Goal: Transaction & Acquisition: Obtain resource

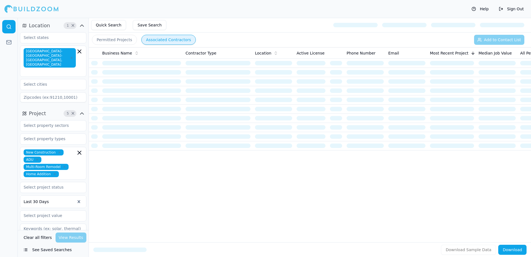
click at [145, 25] on button "Save Search" at bounding box center [150, 25] width 34 height 10
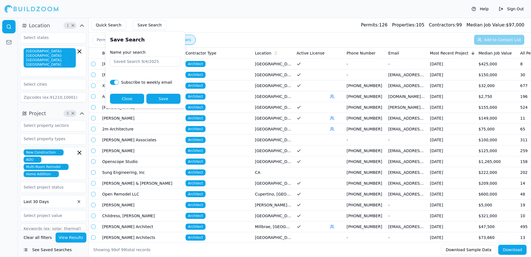
click at [138, 23] on button "Save Search" at bounding box center [150, 25] width 34 height 10
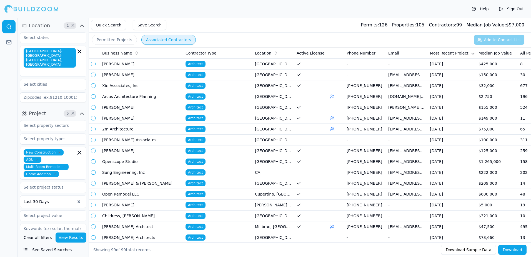
click at [138, 23] on button "Save Search" at bounding box center [150, 25] width 34 height 10
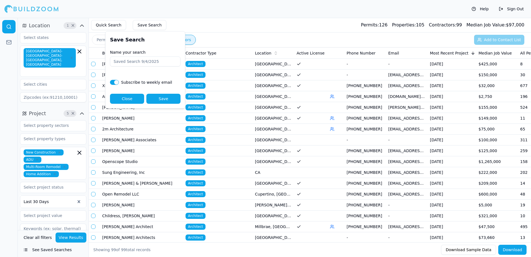
click at [220, 12] on div "Help Sign Out" at bounding box center [265, 9] width 531 height 18
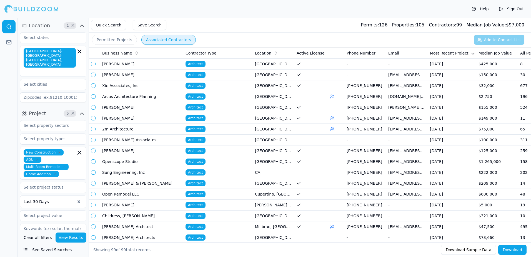
click at [70, 237] on button "View Results" at bounding box center [71, 237] width 31 height 10
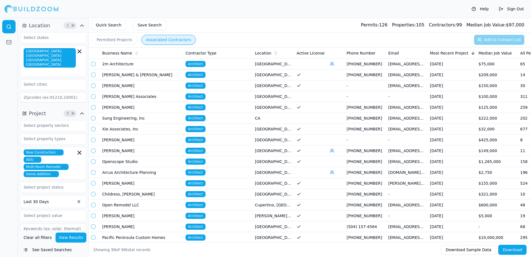
click at [111, 40] on button "Permitted Projects" at bounding box center [114, 40] width 45 height 10
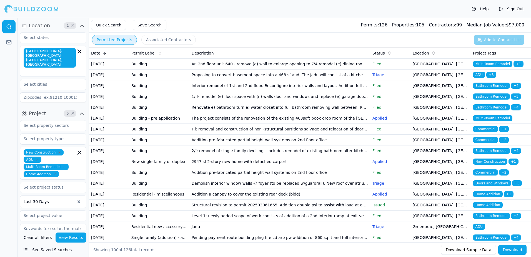
click at [144, 24] on button "Save Search" at bounding box center [150, 25] width 34 height 10
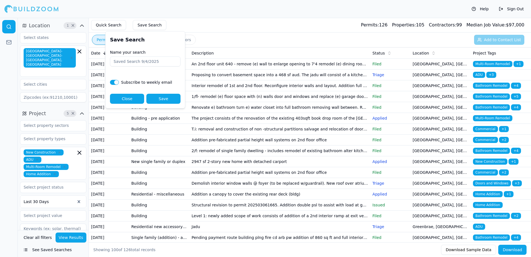
click at [101, 38] on button "Permitted Projects" at bounding box center [114, 40] width 45 height 10
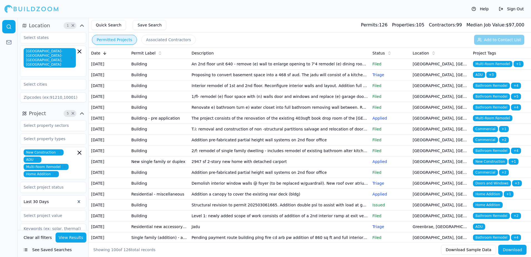
click at [163, 38] on button "Associated Contractors" at bounding box center [168, 40] width 54 height 10
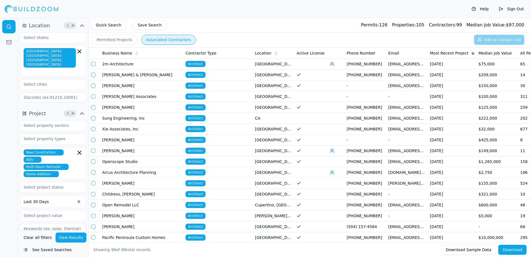
click at [139, 27] on button "Save Search" at bounding box center [150, 25] width 34 height 10
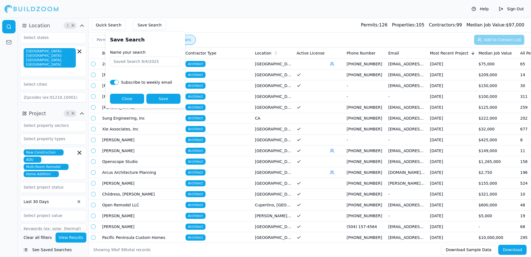
click at [107, 26] on button "Quick Search" at bounding box center [108, 25] width 35 height 10
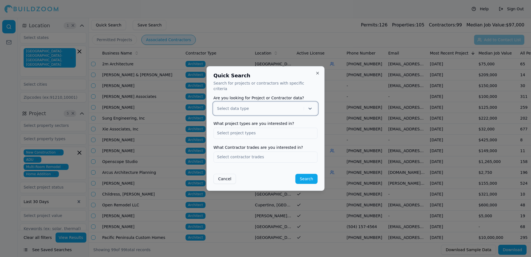
click at [310, 108] on icon at bounding box center [310, 109] width 3 height 2
click at [238, 120] on div "Project" at bounding box center [266, 122] width 104 height 9
click at [222, 129] on input "text" at bounding box center [266, 133] width 104 height 10
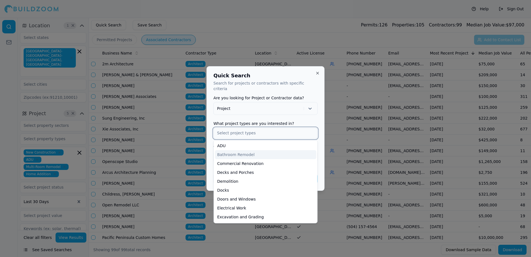
click at [234, 152] on div "Bathroom Remodel" at bounding box center [265, 154] width 101 height 9
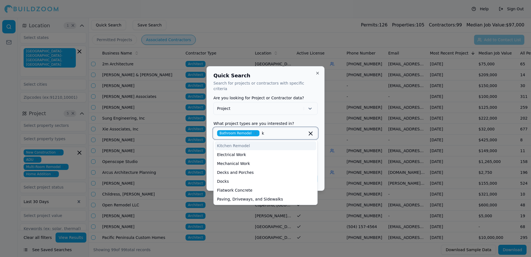
type input "ki"
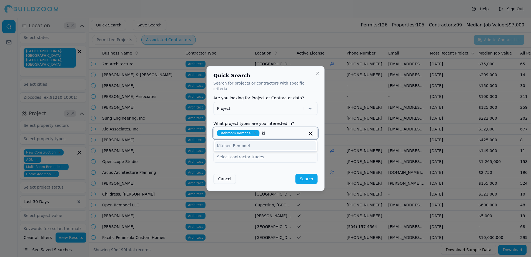
click at [228, 144] on div "Kitchen Remodel" at bounding box center [265, 145] width 101 height 9
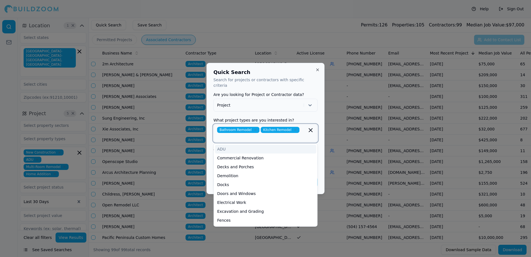
click at [219, 146] on div "ADU" at bounding box center [265, 149] width 101 height 9
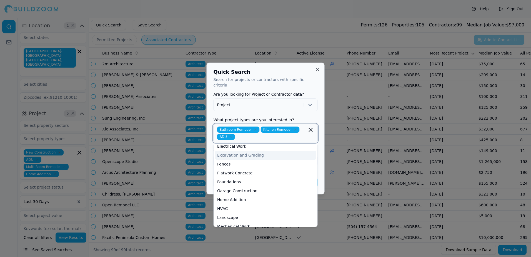
scroll to position [56, 0]
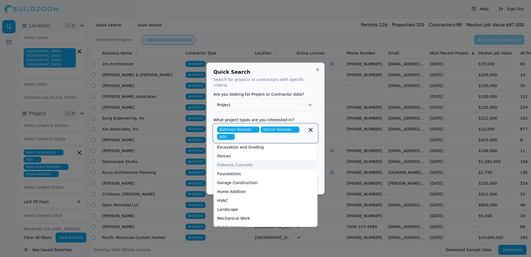
click at [238, 162] on div "Flatwork Concrete" at bounding box center [265, 164] width 101 height 9
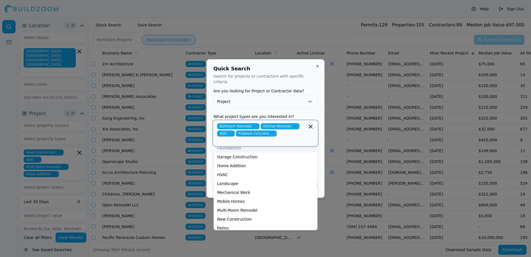
scroll to position [111, 0]
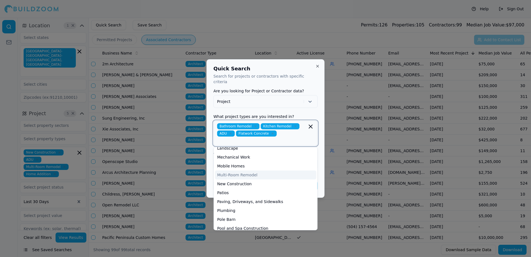
click at [239, 170] on div "Multi-Room Remodel" at bounding box center [265, 174] width 101 height 9
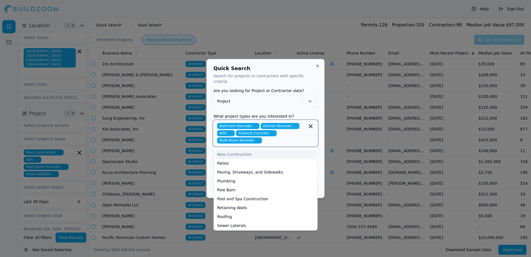
scroll to position [139, 0]
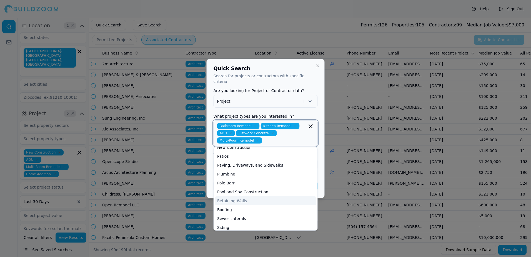
click at [233, 197] on div "Retaining Walls" at bounding box center [265, 200] width 101 height 9
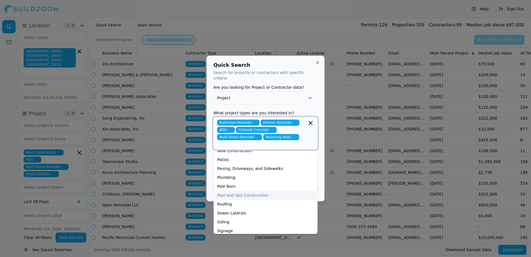
scroll to position [151, 0]
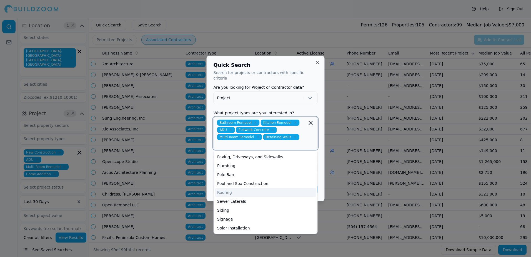
click at [228, 188] on div "Roofing" at bounding box center [265, 192] width 101 height 9
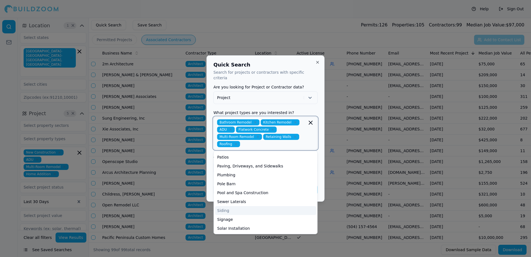
click at [231, 206] on div "Siding" at bounding box center [265, 210] width 101 height 9
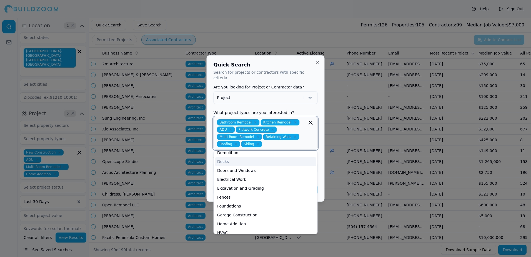
scroll to position [0, 0]
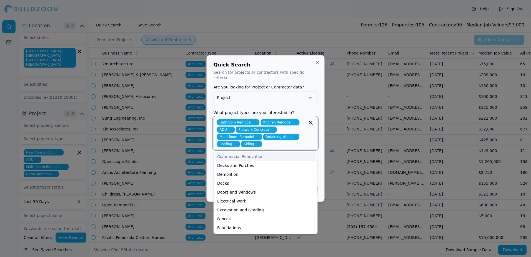
click at [265, 144] on input "text" at bounding box center [290, 144] width 50 height 6
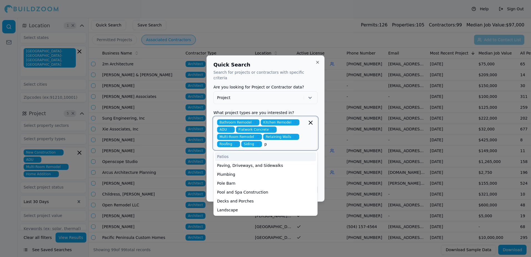
type input "pa"
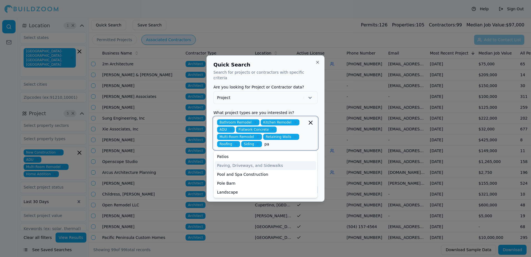
click at [240, 163] on div "Paving, Driveways, and Sidewalks" at bounding box center [265, 165] width 101 height 9
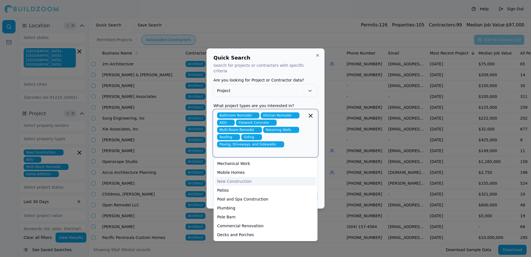
click at [246, 177] on div "New Construction" at bounding box center [265, 181] width 101 height 9
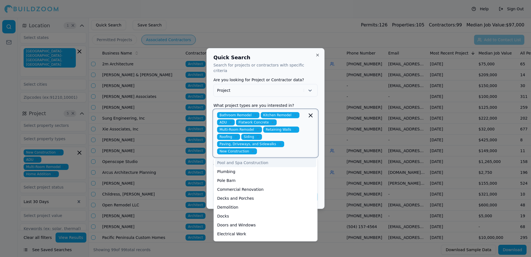
scroll to position [56, 0]
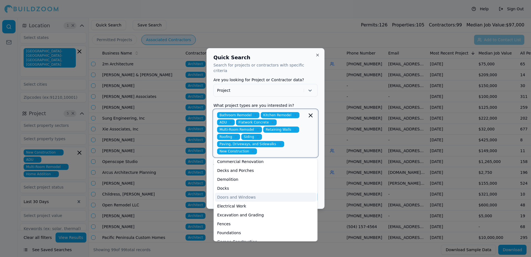
click at [239, 193] on div "Doors and Windows" at bounding box center [265, 197] width 101 height 9
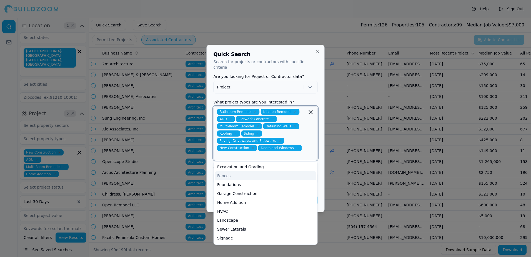
scroll to position [106, 0]
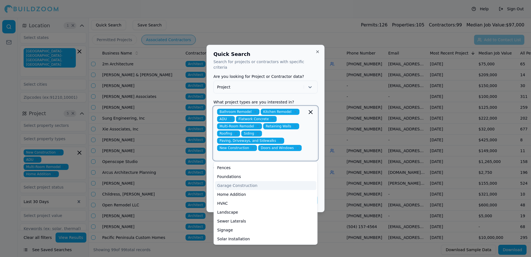
click at [233, 181] on div "Garage Construction" at bounding box center [265, 185] width 101 height 9
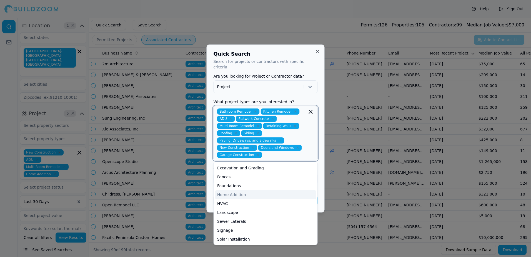
click at [256, 190] on div "Home Addition" at bounding box center [265, 194] width 101 height 9
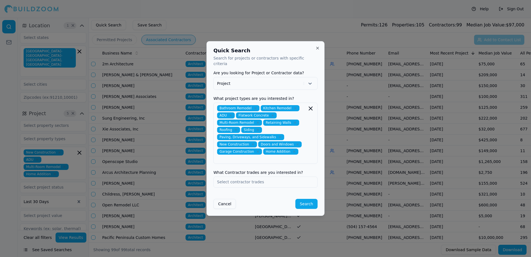
click at [224, 155] on div "Bathroom Remodel Kitchen Remodel ADU Flatwork Concrete Multi-Room Remodel Retai…" at bounding box center [266, 133] width 104 height 61
click at [236, 156] on input "drywall" at bounding box center [266, 159] width 96 height 6
type input "d"
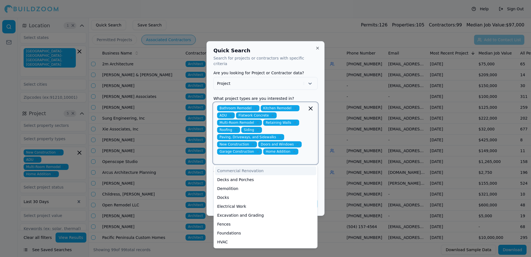
drag, startPoint x: 236, startPoint y: 154, endPoint x: 243, endPoint y: 163, distance: 11.4
click at [241, 162] on div "Bathroom Remodel Kitchen Remodel ADU Flatwork Concrete Multi-Room Remodel Retai…" at bounding box center [266, 133] width 104 height 61
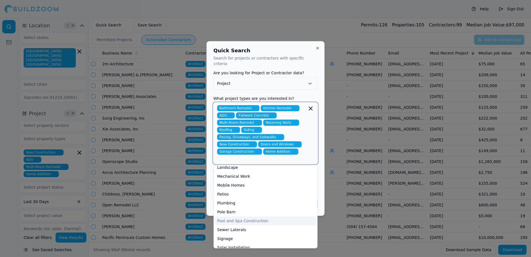
click at [249, 216] on div "Pool and Spa Construction" at bounding box center [265, 220] width 101 height 9
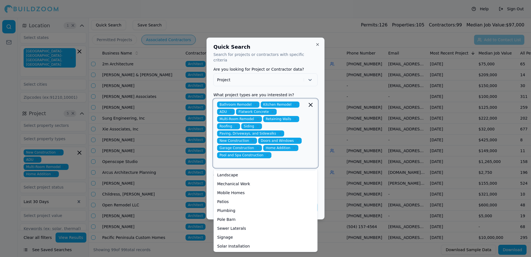
click at [220, 159] on input "text" at bounding box center [266, 162] width 96 height 6
click at [242, 170] on div "Landscape" at bounding box center [265, 174] width 101 height 9
click at [224, 197] on div "Patios" at bounding box center [265, 201] width 101 height 9
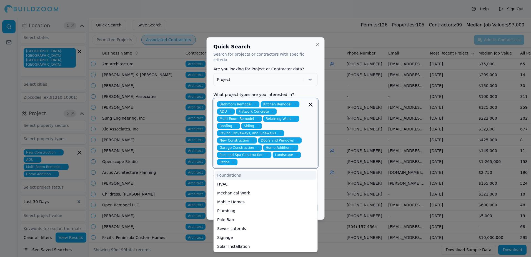
click at [243, 171] on div "Foundations" at bounding box center [265, 175] width 101 height 9
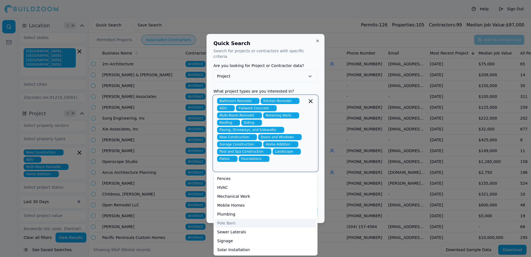
scroll to position [0, 0]
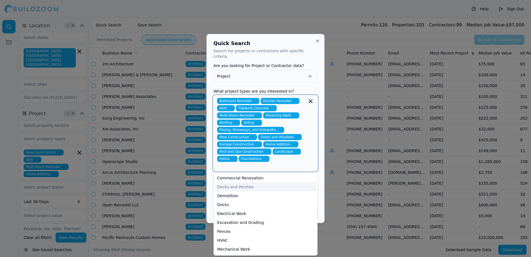
click at [243, 182] on div "Decks and Porches" at bounding box center [265, 186] width 101 height 9
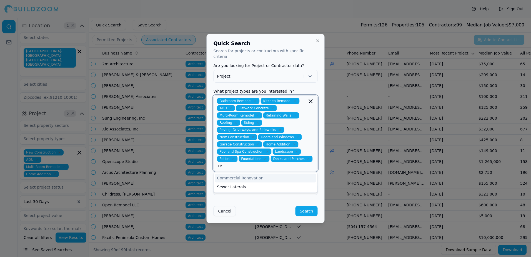
type input "r"
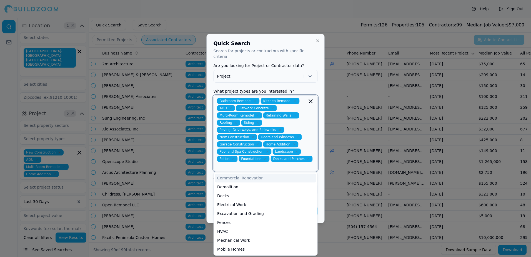
click at [228, 163] on input "text" at bounding box center [266, 166] width 96 height 6
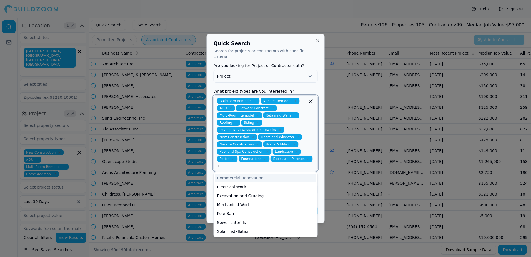
type input "r"
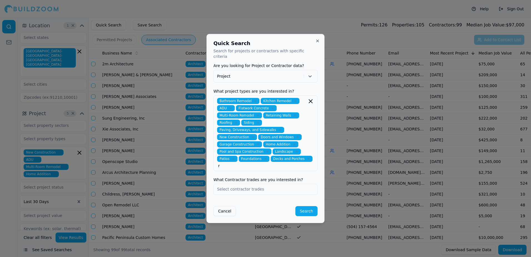
click at [233, 162] on div "Bathroom Remodel Kitchen Remodel ADU Flatwork Concrete Multi-Room Remodel Retai…" at bounding box center [266, 133] width 104 height 76
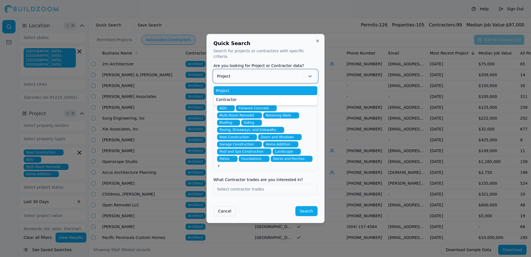
click at [311, 77] on icon at bounding box center [310, 76] width 3 height 2
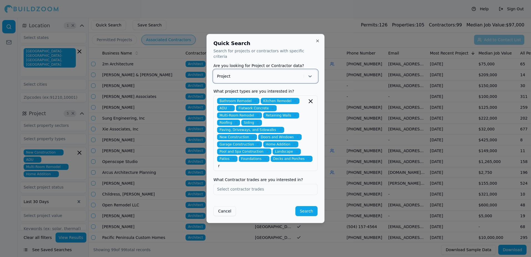
click at [235, 77] on div at bounding box center [259, 76] width 84 height 6
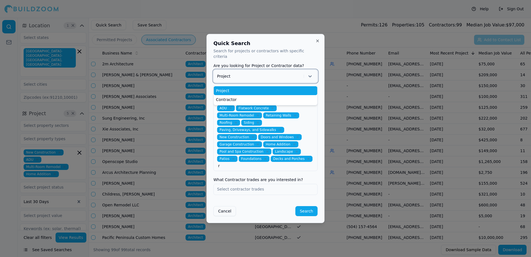
click at [279, 77] on div at bounding box center [259, 76] width 84 height 6
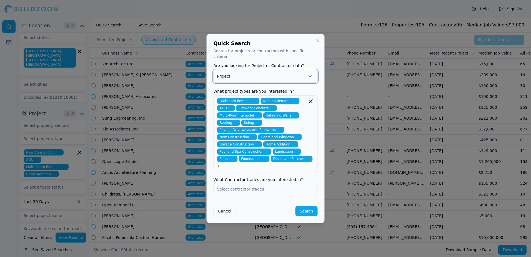
click at [227, 184] on input "text" at bounding box center [266, 189] width 104 height 10
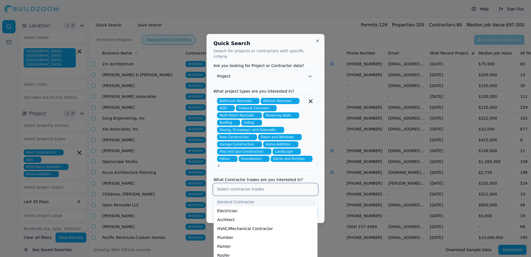
type input "d"
click at [235, 206] on div "Interior Designer" at bounding box center [265, 210] width 101 height 9
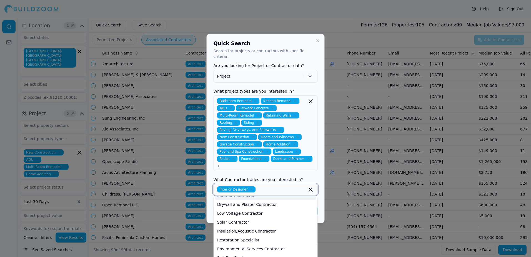
scroll to position [56, 0]
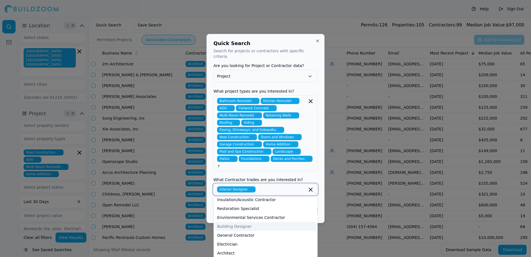
click at [248, 222] on div "Building Designer" at bounding box center [265, 226] width 101 height 9
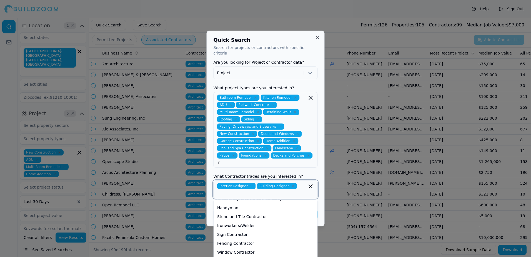
scroll to position [213, 0]
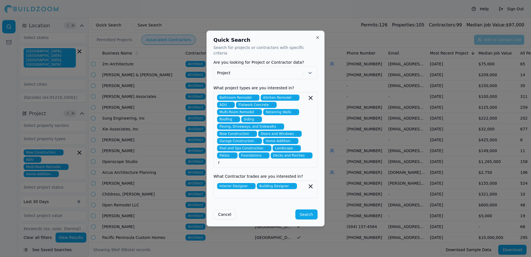
click at [319, 163] on div "Quick Search Search for projects or contractors with specific criteria Are you …" at bounding box center [266, 129] width 118 height 196
click at [309, 209] on button "Search" at bounding box center [306, 214] width 22 height 10
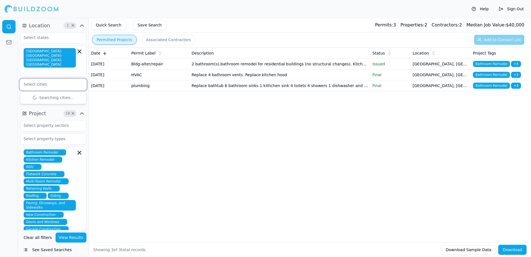
click at [37, 79] on input "text" at bounding box center [49, 84] width 59 height 10
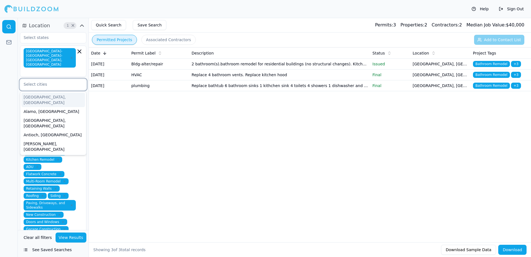
click at [31, 93] on div "[GEOGRAPHIC_DATA], [GEOGRAPHIC_DATA]" at bounding box center [53, 100] width 64 height 14
click at [32, 93] on div "[GEOGRAPHIC_DATA], [GEOGRAPHIC_DATA]" at bounding box center [53, 100] width 64 height 14
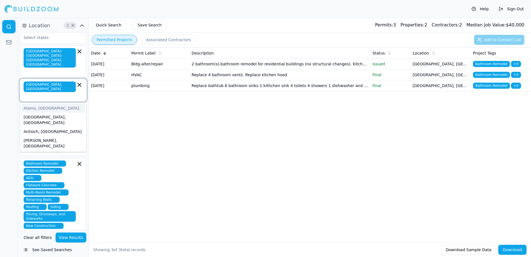
click at [32, 104] on div "Alamo, [GEOGRAPHIC_DATA]" at bounding box center [53, 108] width 64 height 9
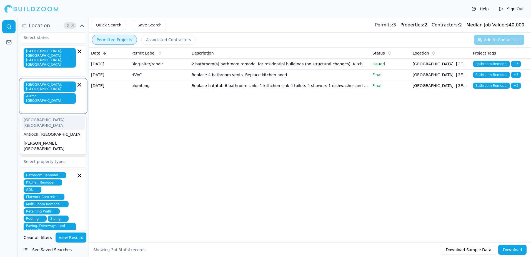
click at [30, 115] on div "[GEOGRAPHIC_DATA], [GEOGRAPHIC_DATA]" at bounding box center [53, 122] width 64 height 14
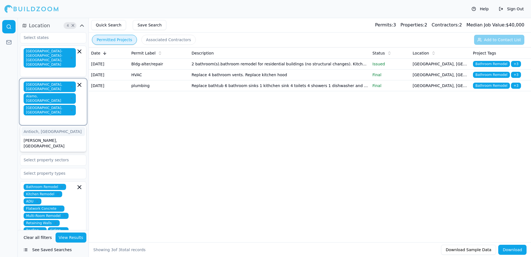
click at [27, 127] on div "Antioch, [GEOGRAPHIC_DATA]" at bounding box center [53, 131] width 64 height 9
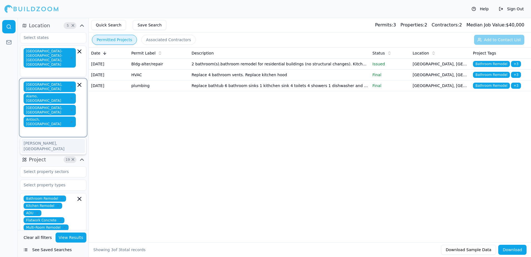
click at [48, 139] on div "[PERSON_NAME], [GEOGRAPHIC_DATA]" at bounding box center [53, 146] width 64 height 14
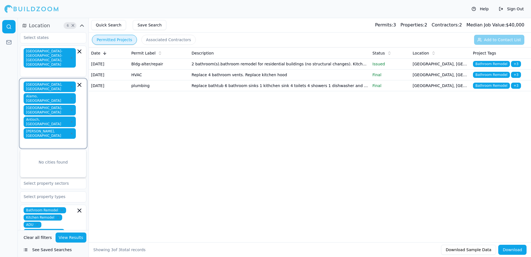
type input "b"
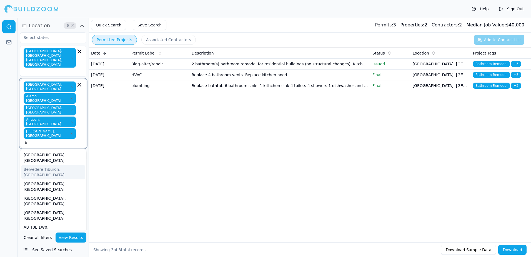
click at [41, 165] on div "Belvedere Tiburon, CA" at bounding box center [53, 172] width 64 height 14
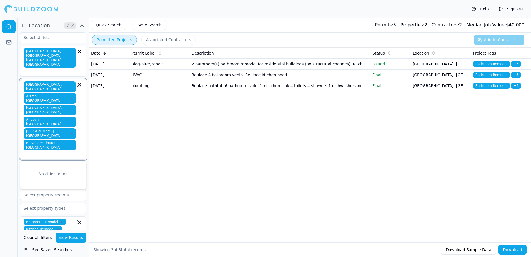
type input "b"
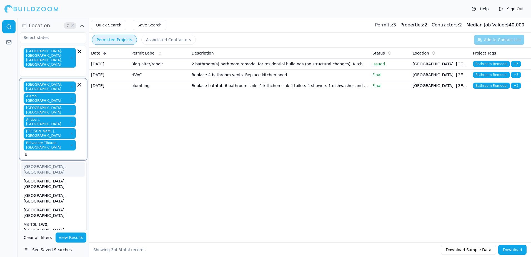
click at [40, 162] on div "Belmont, CA" at bounding box center [53, 169] width 64 height 14
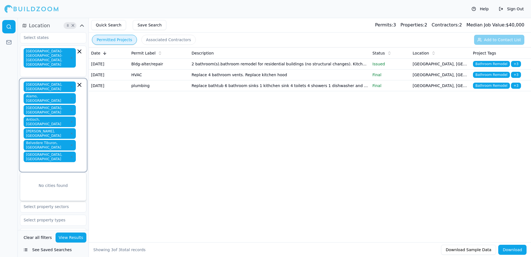
type input "b"
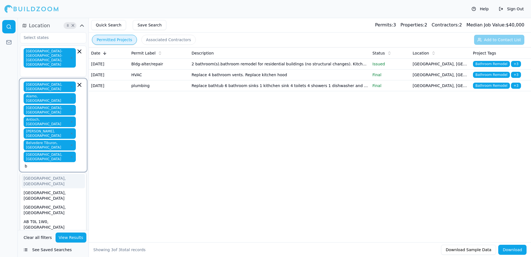
click at [39, 174] on div "[GEOGRAPHIC_DATA], [GEOGRAPHIC_DATA]" at bounding box center [53, 181] width 64 height 14
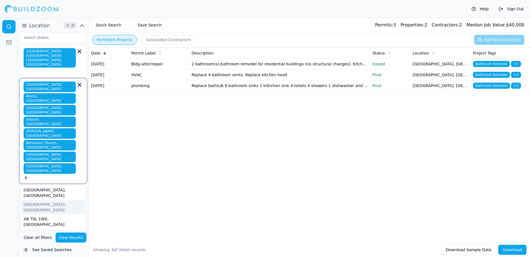
type input "br"
click at [38, 185] on div "[GEOGRAPHIC_DATA], [GEOGRAPHIC_DATA]" at bounding box center [53, 192] width 64 height 14
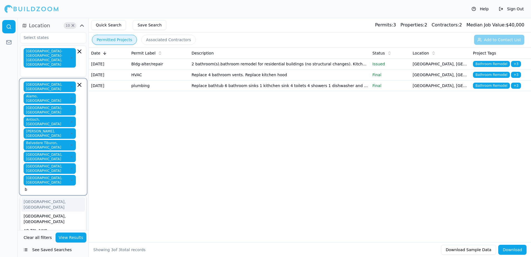
type input "br"
click at [37, 197] on div "Brisbane, CA" at bounding box center [53, 204] width 64 height 14
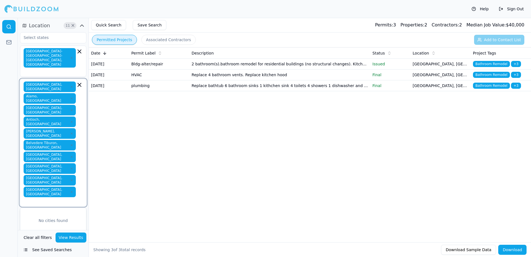
type input "c"
click at [35, 223] on div "[GEOGRAPHIC_DATA], [GEOGRAPHIC_DATA]" at bounding box center [53, 230] width 64 height 14
type input "c"
click at [34, 235] on div "Clayton, CA" at bounding box center [53, 242] width 64 height 14
type input "c"
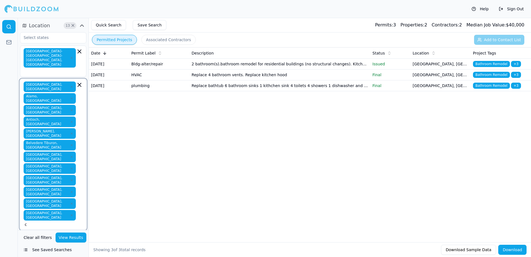
click at [38, 246] on div "Concord, CA" at bounding box center [53, 253] width 64 height 14
type input "c"
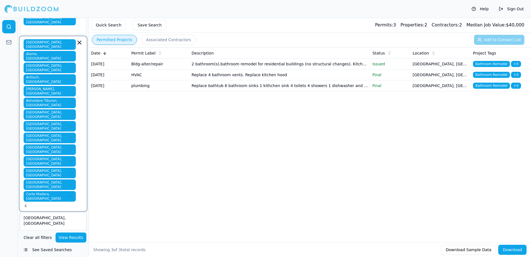
scroll to position [56, 0]
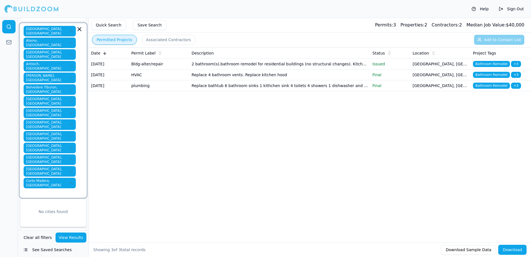
type input "d"
click at [58, 214] on div "[GEOGRAPHIC_DATA], [GEOGRAPHIC_DATA]" at bounding box center [53, 221] width 64 height 14
type input "d"
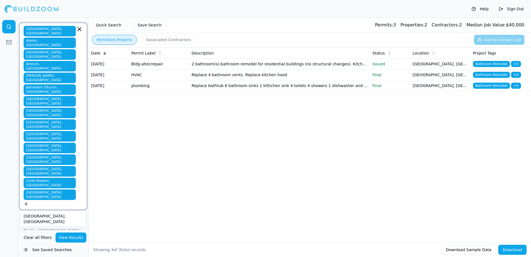
click at [41, 226] on div "Diablo, CA" at bounding box center [53, 230] width 64 height 9
type input "d"
click at [39, 235] on div "[GEOGRAPHIC_DATA], [GEOGRAPHIC_DATA]" at bounding box center [53, 242] width 64 height 14
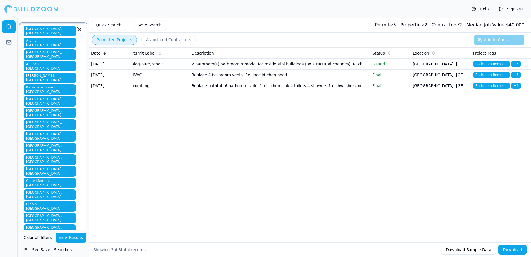
type input "e"
click at [40, 246] on div "El Cerrito, CA" at bounding box center [53, 253] width 64 height 14
type input "e"
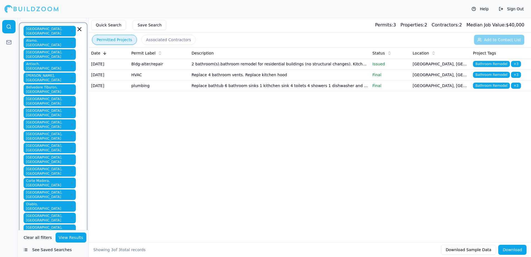
type input "f"
type input "g"
type input "h"
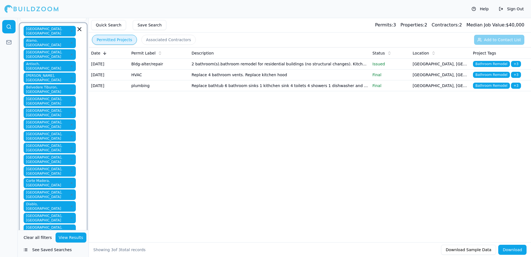
type input "h"
type input "i"
type input "j"
type input "k"
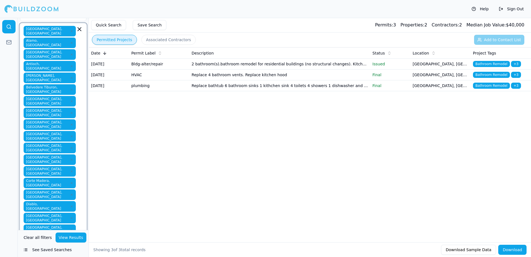
type input "l"
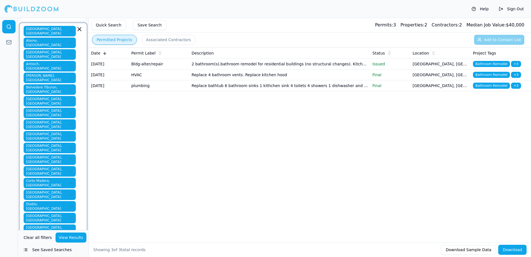
type input "m"
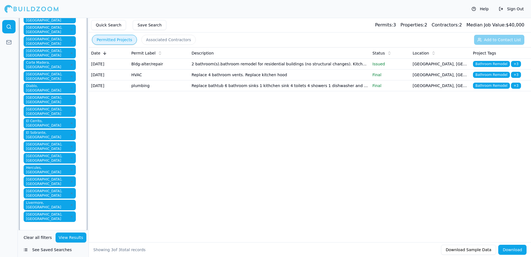
scroll to position [195, 0]
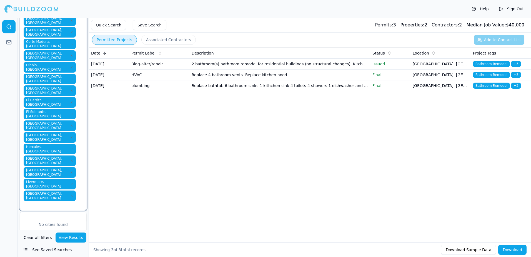
type input "m"
click at [41, 241] on div "[GEOGRAPHIC_DATA], [GEOGRAPHIC_DATA]" at bounding box center [53, 248] width 64 height 14
type input "mo"
click at [33, 239] on div "Moraga, CA" at bounding box center [53, 246] width 64 height 14
type input "m"
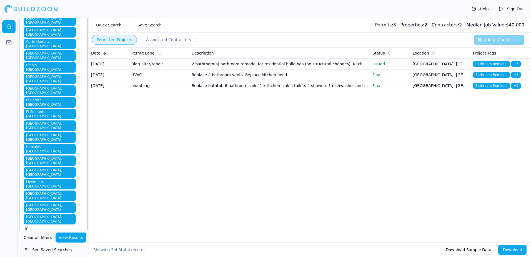
type input "m"
type input "n"
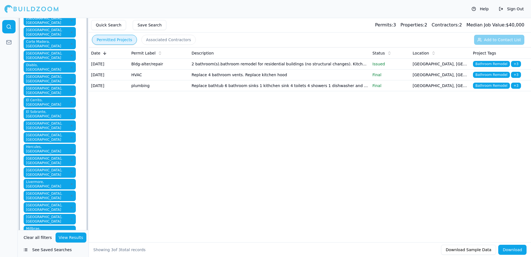
type input "n"
type input "o"
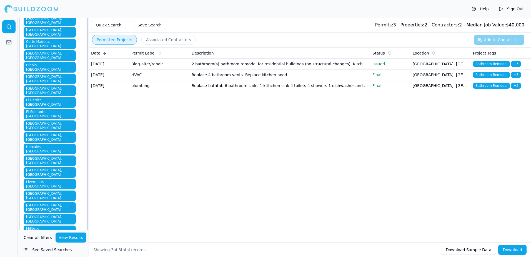
type input "p"
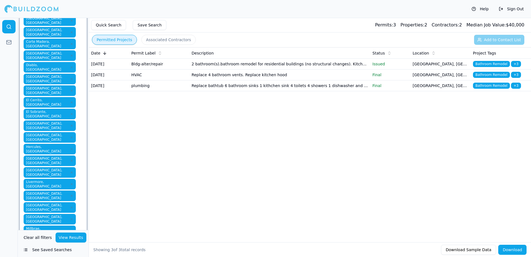
type input "q"
type input "r"
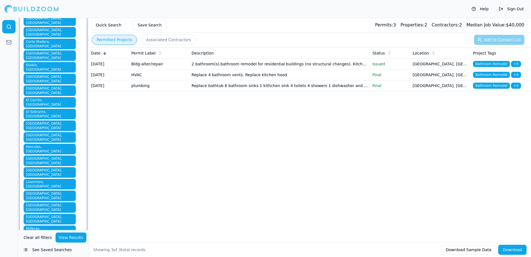
type input "r"
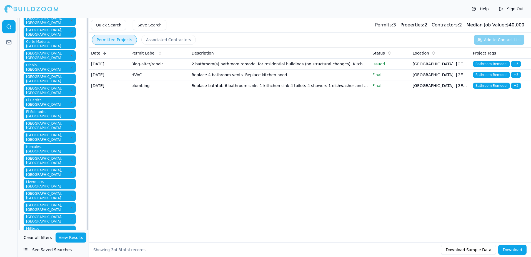
type input "r"
type input "s"
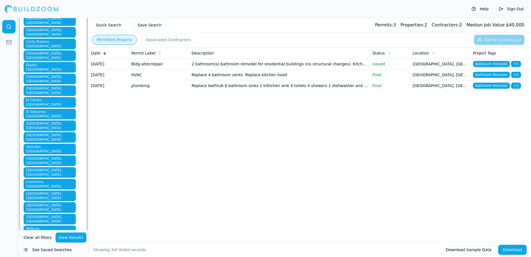
type input "s"
type input "san r"
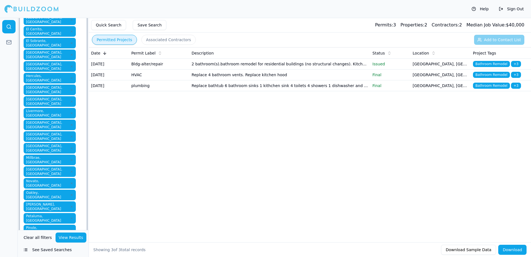
scroll to position [278, 0]
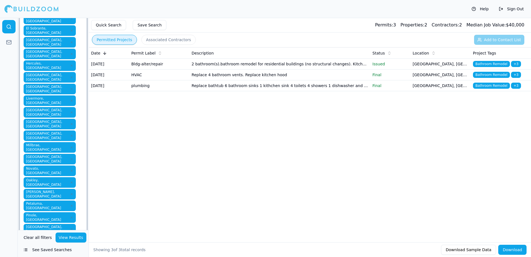
type input "t"
type input "u"
type input "v"
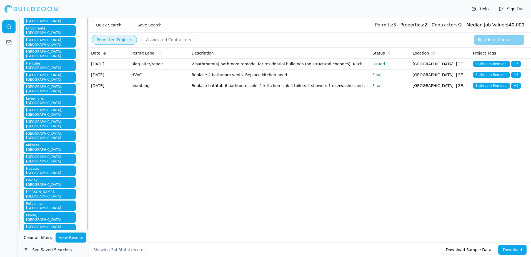
type input "v"
type input "w"
type input "x"
type input "y"
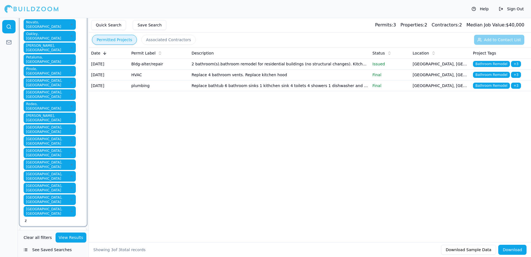
scroll to position [445, 0]
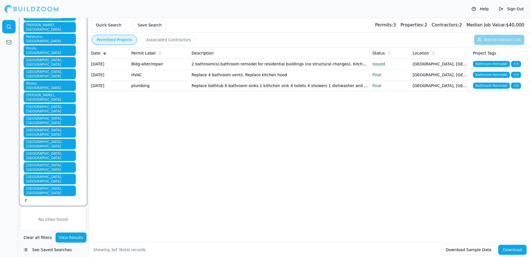
type input "z"
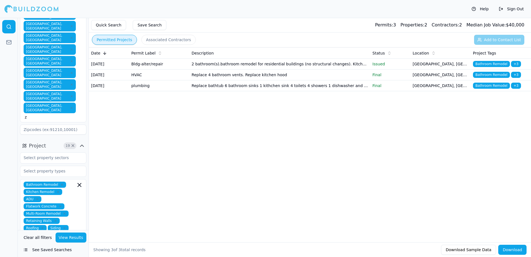
scroll to position [528, 0]
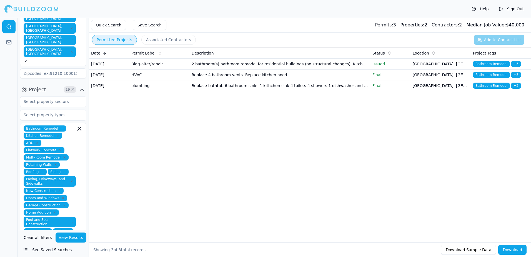
scroll to position [56, 0]
click at [95, 147] on div "Date Permit Label Description Status Location Project Tags Apr 27, 2025 Bldg-al…" at bounding box center [310, 135] width 442 height 177
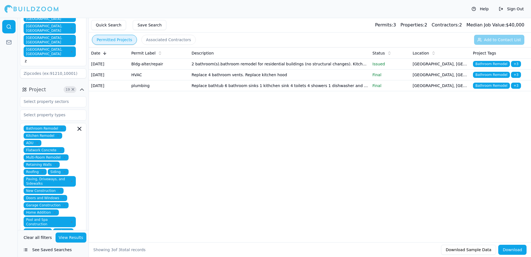
click at [142, 25] on button "Save Search" at bounding box center [150, 25] width 34 height 10
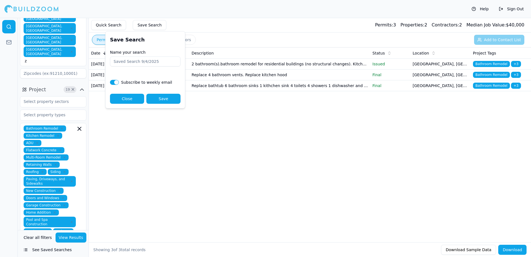
click at [118, 61] on input "Name your search" at bounding box center [145, 61] width 71 height 10
type input "nikolas 8/4/25 kyvos"
click at [161, 100] on button "Save" at bounding box center [163, 99] width 34 height 10
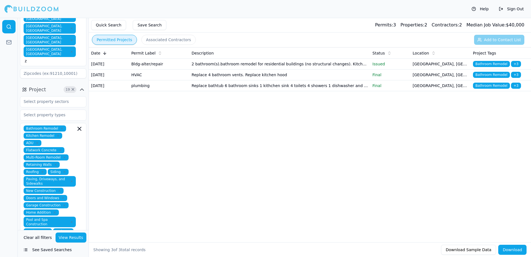
click at [119, 38] on button "Permitted Projects" at bounding box center [114, 40] width 45 height 10
click at [145, 24] on button "Save Search" at bounding box center [150, 25] width 34 height 10
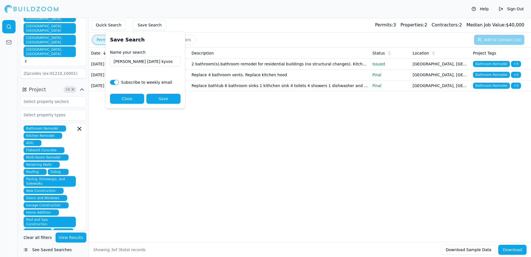
click at [165, 101] on button "Save" at bounding box center [163, 99] width 34 height 10
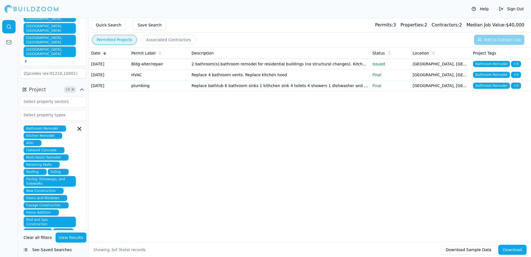
click at [121, 43] on button "Permitted Projects" at bounding box center [114, 40] width 45 height 10
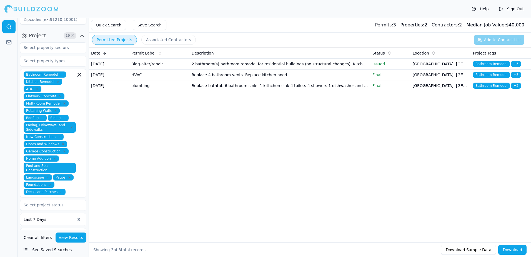
scroll to position [639, 0]
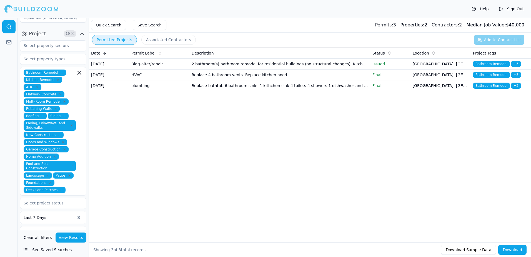
type input "05"
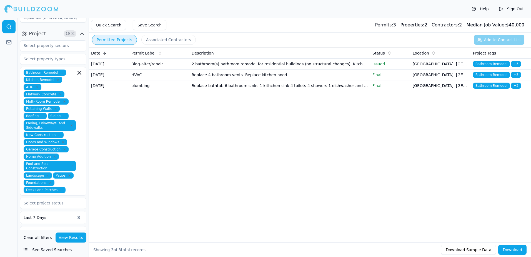
type input "0"
type input "200"
click at [69, 238] on button "View Results" at bounding box center [71, 237] width 31 height 10
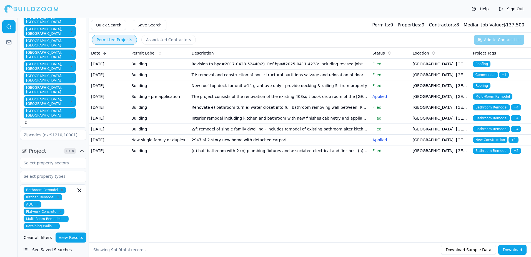
scroll to position [473, 0]
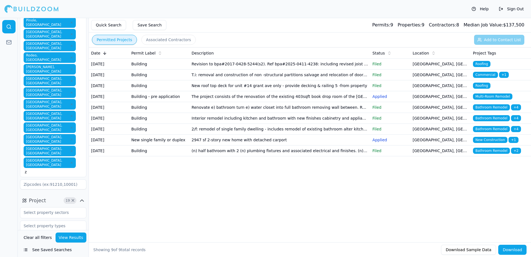
click at [145, 26] on button "Save Search" at bounding box center [150, 25] width 34 height 10
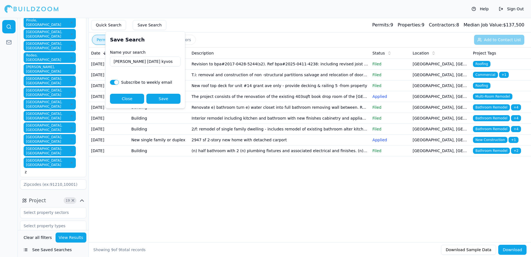
click at [164, 98] on button "Save" at bounding box center [163, 99] width 34 height 10
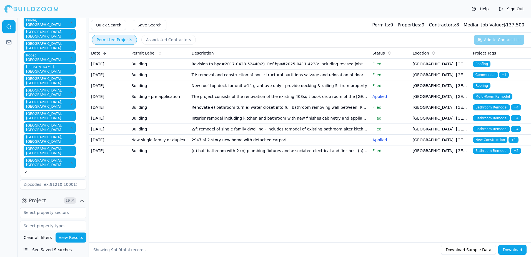
click at [499, 99] on span "Multi-Room Remodel" at bounding box center [492, 96] width 39 height 6
click at [499, 107] on body "Help Sign Out Location 49 × San Francisco-Oakland-Berkeley, CA Alameda, CA Alam…" at bounding box center [265, 137] width 531 height 239
click at [499, 99] on span "Multi-Room Remodel" at bounding box center [492, 96] width 39 height 6
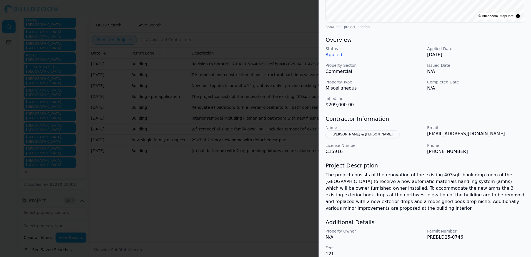
scroll to position [139, 0]
click at [217, 16] on div at bounding box center [265, 128] width 531 height 257
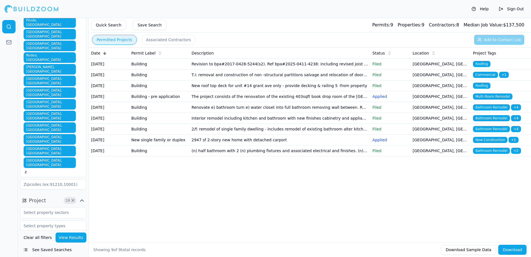
click at [496, 143] on span "New Construction" at bounding box center [490, 140] width 34 height 6
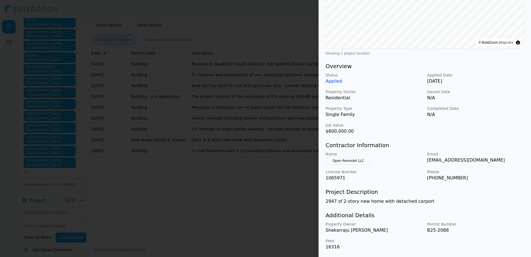
scroll to position [85, 0]
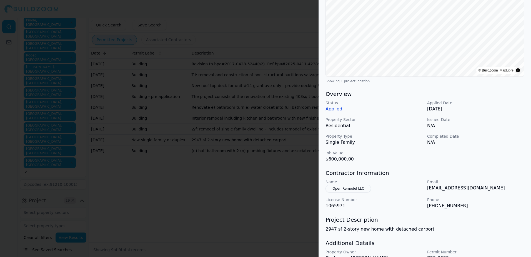
click at [346, 187] on button "Open Remodel LLC" at bounding box center [349, 189] width 46 height 8
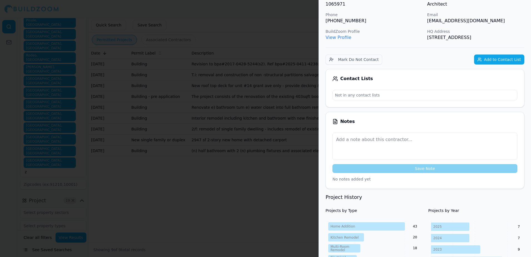
scroll to position [0, 0]
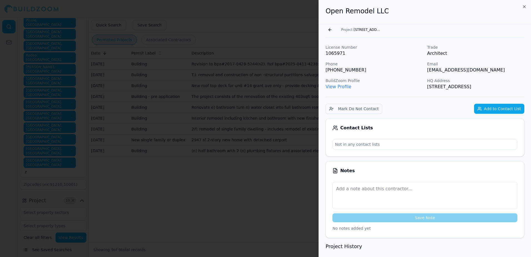
click at [337, 86] on link "View Profile" at bounding box center [339, 86] width 26 height 5
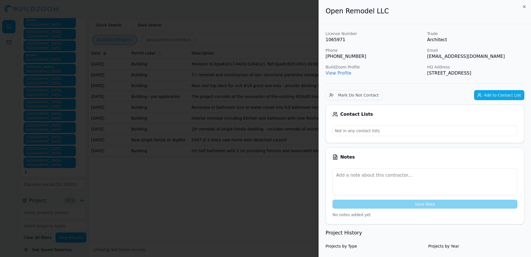
click at [306, 12] on div at bounding box center [265, 128] width 531 height 257
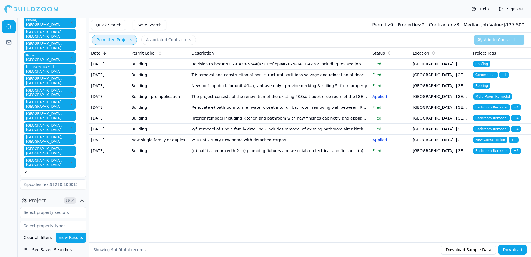
click at [487, 154] on span "Bathroom Remodel" at bounding box center [491, 151] width 37 height 6
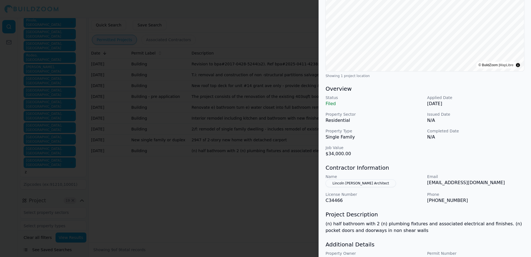
scroll to position [91, 0]
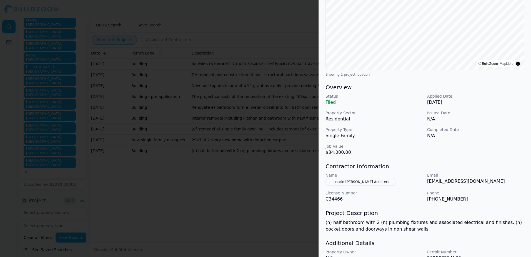
click at [355, 181] on button "Lincoln Lighthill Architect" at bounding box center [361, 182] width 71 height 8
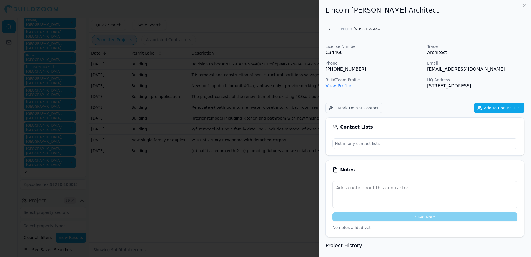
scroll to position [0, 0]
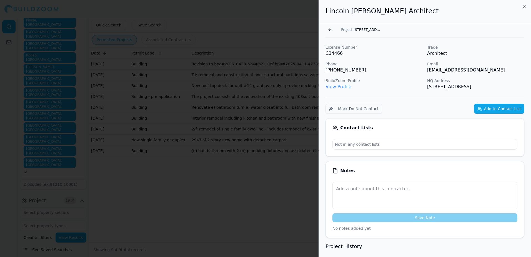
click at [341, 87] on link "View Profile" at bounding box center [339, 86] width 26 height 5
click at [296, 24] on div at bounding box center [265, 128] width 531 height 257
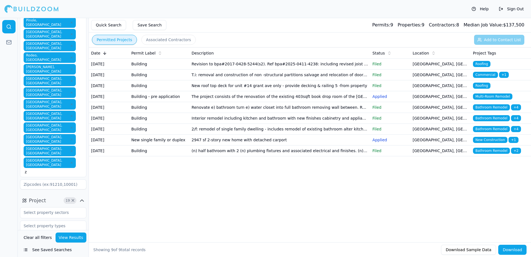
click at [508, 41] on div "Permitted Projects Associated Contractors Add to Contact List" at bounding box center [310, 40] width 442 height 14
click at [486, 99] on span "Multi-Room Remodel" at bounding box center [492, 96] width 39 height 6
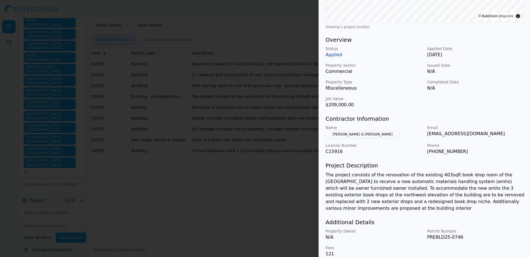
scroll to position [139, 0]
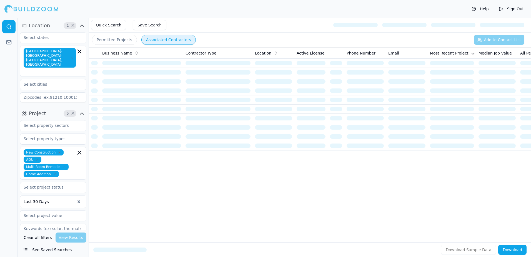
click at [142, 25] on button "Save Search" at bounding box center [150, 25] width 34 height 10
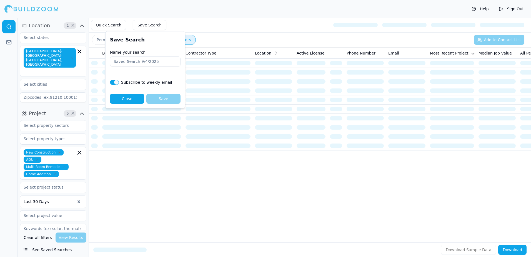
click at [99, 25] on button "Quick Search" at bounding box center [108, 25] width 35 height 10
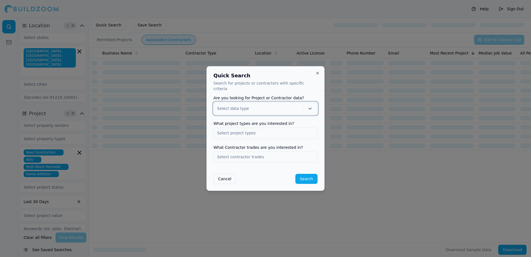
click at [317, 75] on button "Close" at bounding box center [318, 73] width 4 height 4
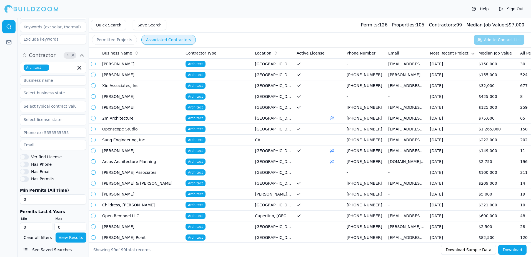
click at [119, 41] on button "Permitted Projects" at bounding box center [114, 40] width 45 height 10
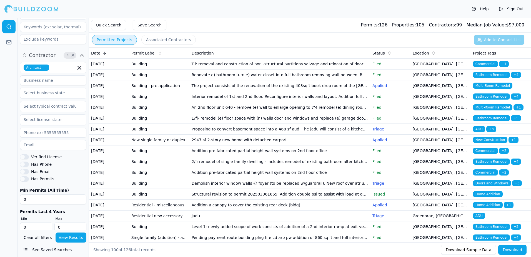
click at [440, 24] on span "Contractors:" at bounding box center [443, 24] width 28 height 5
click at [445, 23] on span "Contractors:" at bounding box center [443, 24] width 28 height 5
click at [446, 23] on span "Contractors:" at bounding box center [443, 24] width 28 height 5
drag, startPoint x: 446, startPoint y: 23, endPoint x: 411, endPoint y: 25, distance: 35.1
click at [411, 25] on span "Properties:" at bounding box center [404, 24] width 24 height 5
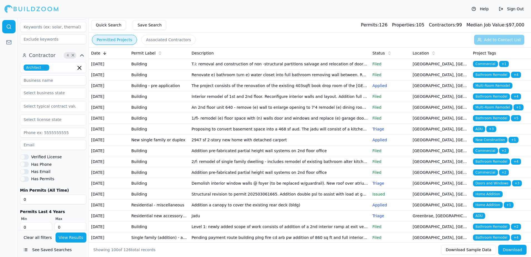
click at [379, 26] on span "Permits:" at bounding box center [370, 24] width 18 height 5
click at [484, 9] on button "Help" at bounding box center [480, 8] width 23 height 9
click at [509, 38] on div "Permitted Projects Associated Contractors Add to Contact List" at bounding box center [310, 40] width 442 height 14
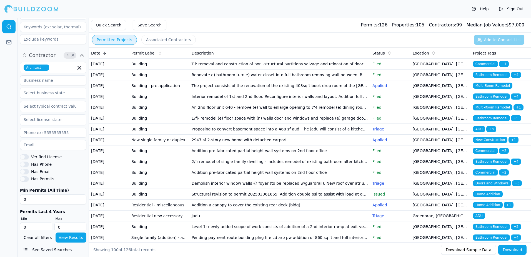
click at [287, 10] on div "Help Sign Out" at bounding box center [265, 9] width 531 height 18
click at [143, 26] on button "Save Search" at bounding box center [150, 25] width 34 height 10
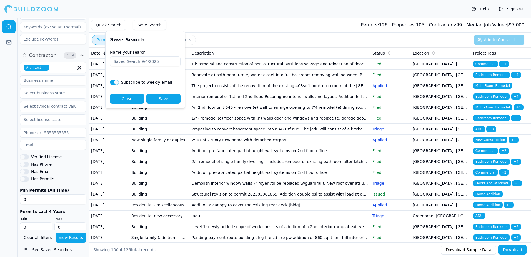
click at [221, 11] on div "Help Sign Out" at bounding box center [265, 9] width 531 height 18
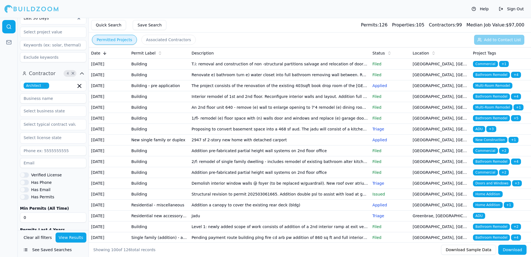
scroll to position [174, 0]
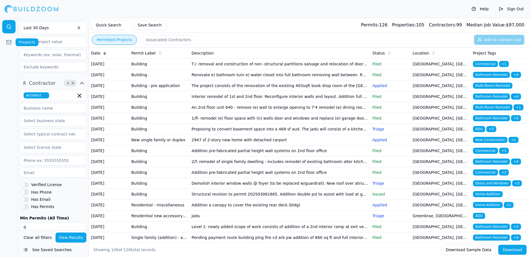
click at [8, 42] on icon at bounding box center [9, 42] width 6 height 6
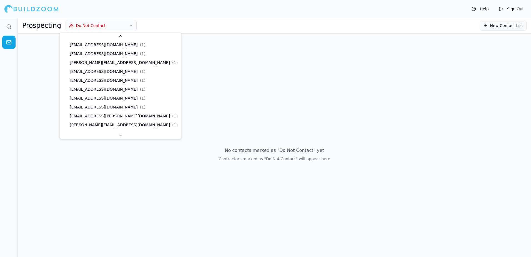
click at [130, 25] on icon "button" at bounding box center [131, 25] width 2 height 1
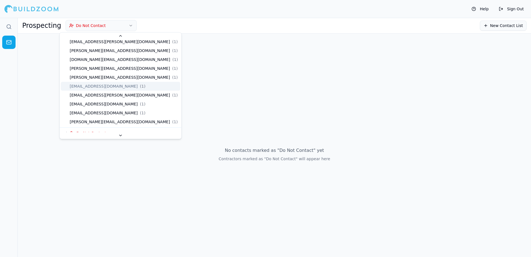
scroll to position [74, 0]
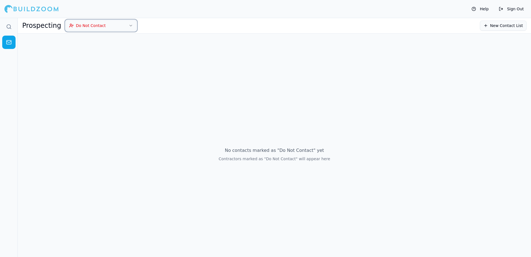
click at [38, 27] on h1 "Prospecting" at bounding box center [41, 25] width 39 height 9
click at [6, 26] on icon at bounding box center [9, 27] width 6 height 6
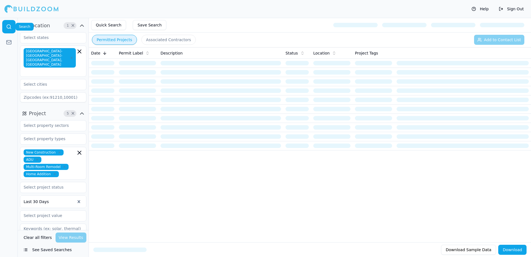
click at [8, 26] on icon at bounding box center [9, 27] width 6 height 6
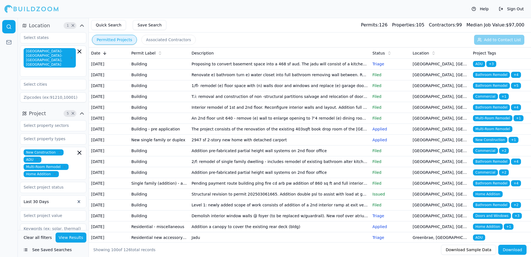
click at [70, 238] on button "View Results" at bounding box center [71, 237] width 31 height 10
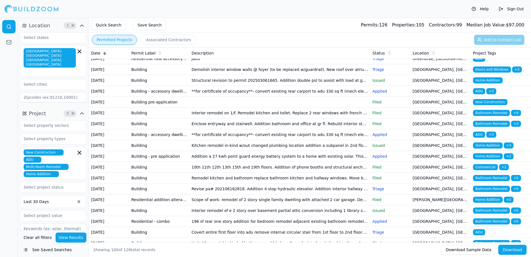
scroll to position [167, 0]
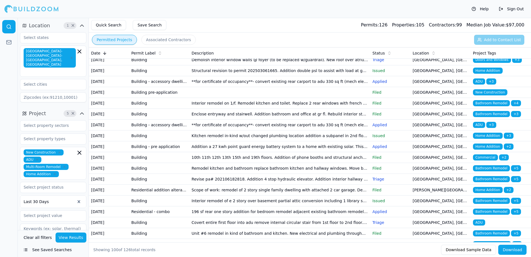
click at [479, 95] on span "New Construction" at bounding box center [490, 92] width 34 height 6
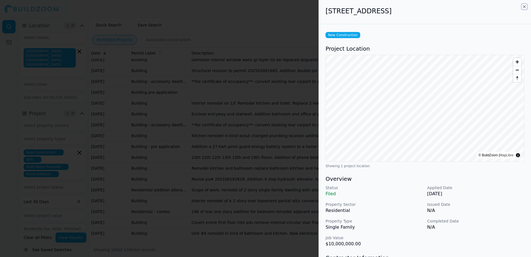
click at [525, 7] on icon "button" at bounding box center [525, 7] width 2 height 2
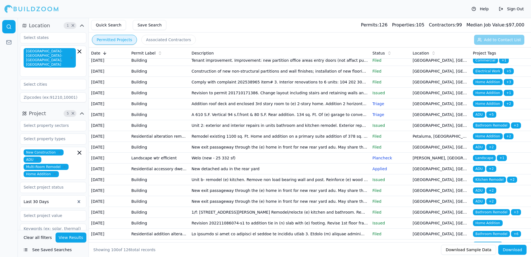
scroll to position [584, 0]
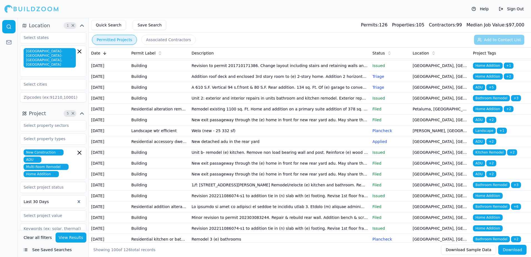
click at [423, 17] on td "[GEOGRAPHIC_DATA], [GEOGRAPHIC_DATA]" at bounding box center [441, 11] width 60 height 11
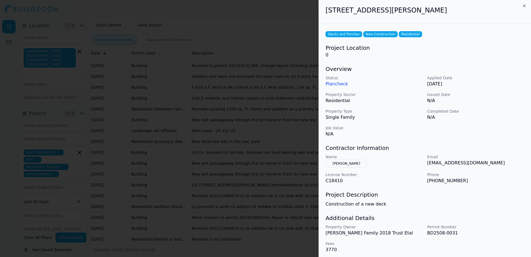
scroll to position [0, 0]
click at [348, 164] on button "[PERSON_NAME]" at bounding box center [347, 164] width 42 height 8
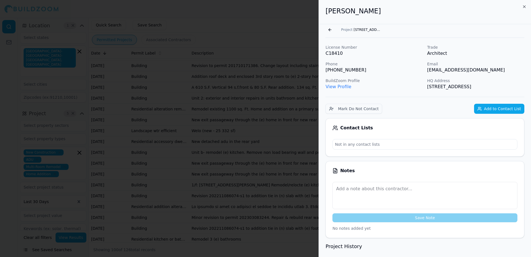
click at [339, 87] on link "View Profile" at bounding box center [339, 86] width 26 height 5
drag, startPoint x: 427, startPoint y: 70, endPoint x: 491, endPoint y: 72, distance: 64.5
click at [491, 72] on div "License Number C18410 Trade Architect Phone [PHONE_NUMBER] Email [EMAIL_ADDRESS…" at bounding box center [425, 67] width 199 height 46
click at [441, 71] on p "[EMAIL_ADDRESS][DOMAIN_NAME]" at bounding box center [475, 70] width 97 height 7
drag, startPoint x: 427, startPoint y: 70, endPoint x: 491, endPoint y: 70, distance: 63.9
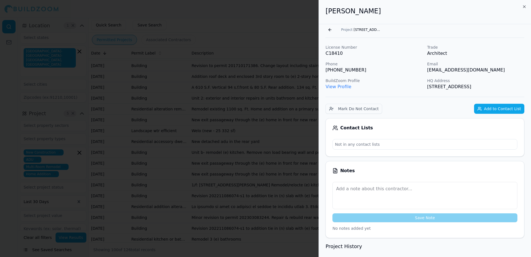
click at [491, 70] on div "License Number C18410 Trade Architect Phone [PHONE_NUMBER] Email [EMAIL_ADDRESS…" at bounding box center [425, 67] width 199 height 46
drag, startPoint x: 491, startPoint y: 70, endPoint x: 469, endPoint y: 70, distance: 21.7
copy p "[EMAIL_ADDRESS][DOMAIN_NAME]"
click at [292, 13] on div at bounding box center [265, 128] width 531 height 257
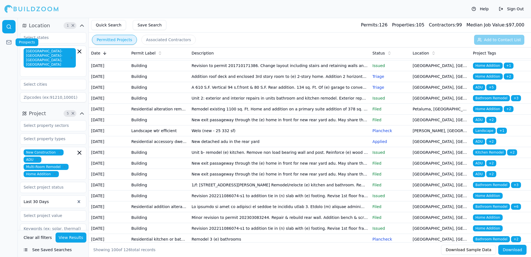
click at [8, 42] on icon at bounding box center [9, 41] width 5 height 1
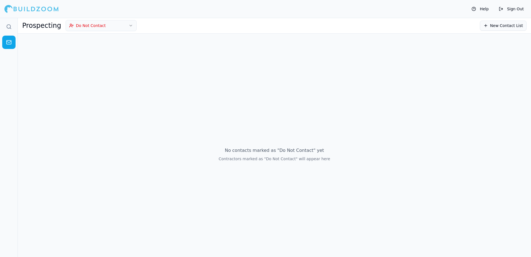
click at [129, 24] on icon "button" at bounding box center [131, 25] width 4 height 4
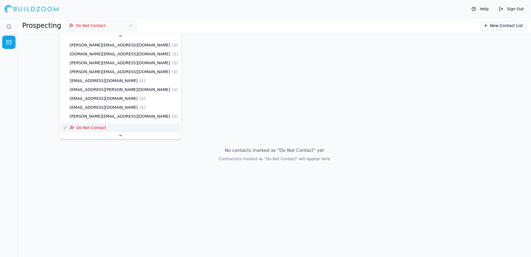
scroll to position [74, 0]
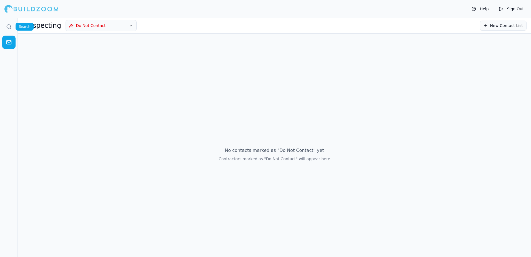
click at [8, 26] on icon at bounding box center [9, 27] width 6 height 6
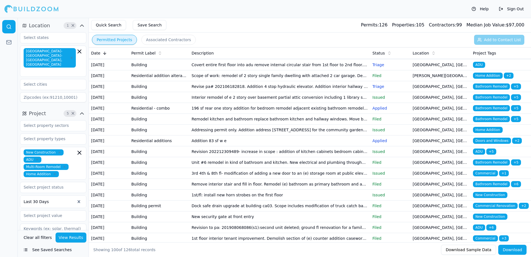
scroll to position [306, 0]
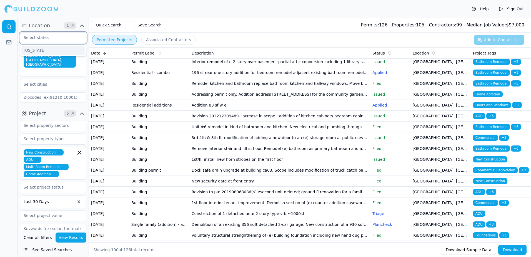
click at [33, 37] on input "text" at bounding box center [49, 38] width 59 height 10
click at [28, 51] on div "[US_STATE]" at bounding box center [53, 50] width 64 height 9
click at [29, 79] on input "text" at bounding box center [49, 84] width 59 height 10
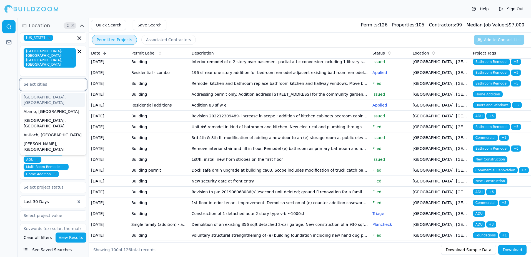
type input "l"
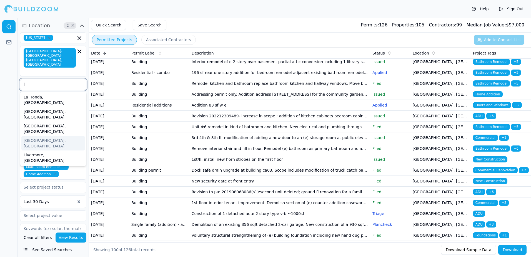
click at [37, 136] on div "[GEOGRAPHIC_DATA], [GEOGRAPHIC_DATA]" at bounding box center [53, 143] width 64 height 14
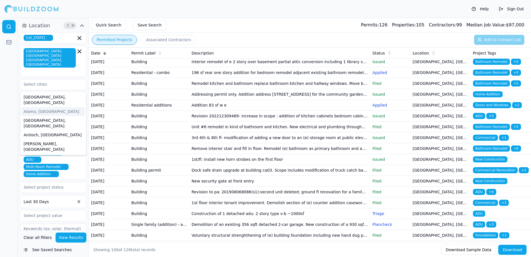
click at [113, 40] on button "Permitted Projects" at bounding box center [114, 40] width 45 height 10
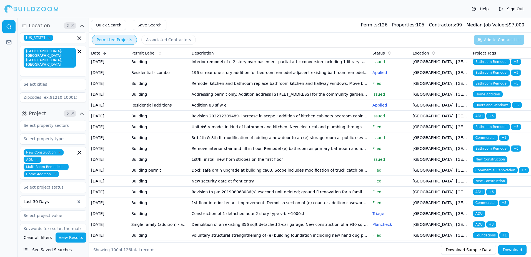
click at [69, 236] on button "View Results" at bounding box center [71, 237] width 31 height 10
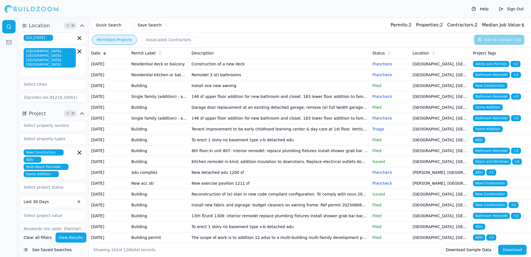
click at [491, 63] on span "Decks and Porches" at bounding box center [491, 64] width 36 height 6
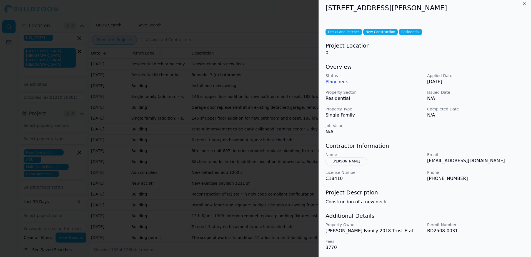
scroll to position [4, 0]
drag, startPoint x: 427, startPoint y: 162, endPoint x: 492, endPoint y: 162, distance: 64.5
click at [492, 162] on p "[EMAIL_ADDRESS][DOMAIN_NAME]" at bounding box center [475, 160] width 97 height 7
drag, startPoint x: 492, startPoint y: 162, endPoint x: 476, endPoint y: 160, distance: 16.0
copy p "[EMAIL_ADDRESS][DOMAIN_NAME]"
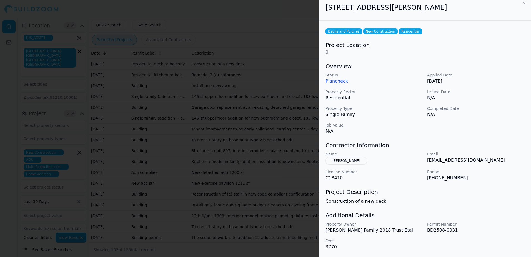
click at [147, 11] on div at bounding box center [265, 128] width 531 height 257
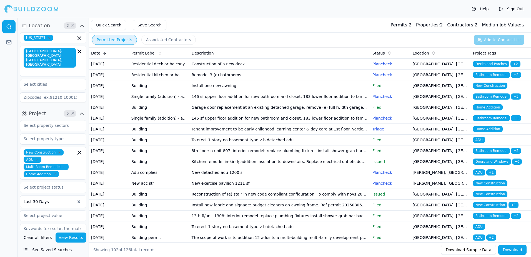
click at [37, 27] on span "Location" at bounding box center [39, 26] width 21 height 8
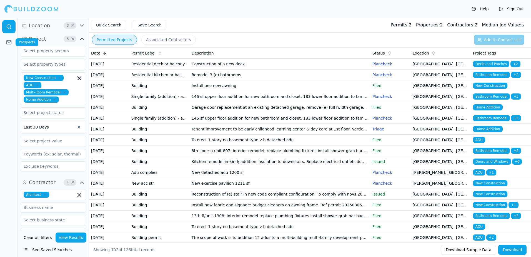
click at [9, 43] on icon at bounding box center [9, 41] width 5 height 1
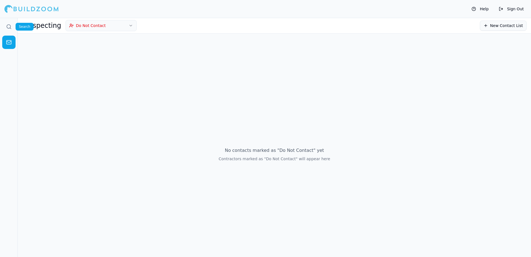
click at [7, 26] on circle at bounding box center [9, 27] width 4 height 4
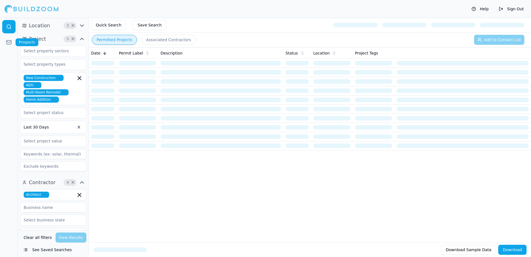
click at [7, 41] on icon at bounding box center [9, 42] width 6 height 6
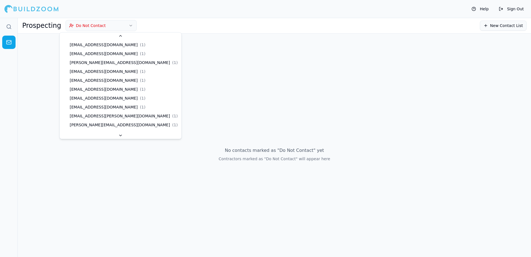
click at [129, 25] on icon "button" at bounding box center [131, 25] width 4 height 4
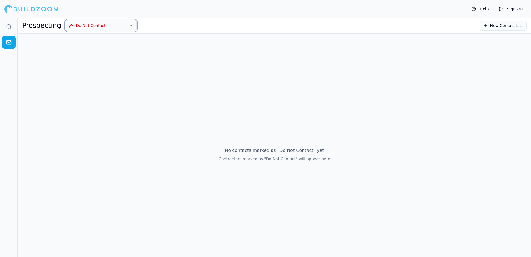
click at [45, 25] on h1 "Prospecting" at bounding box center [41, 25] width 39 height 9
click at [511, 24] on button "New Contact List" at bounding box center [503, 26] width 47 height 10
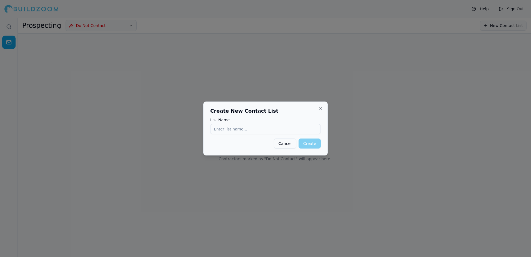
click at [222, 121] on label "List Name" at bounding box center [265, 120] width 111 height 4
click at [222, 124] on input "List Name" at bounding box center [265, 129] width 111 height 10
click at [222, 126] on input "List Name" at bounding box center [265, 129] width 111 height 10
paste input "[EMAIL_ADDRESS][DOMAIN_NAME]"
type input "[EMAIL_ADDRESS][DOMAIN_NAME]"
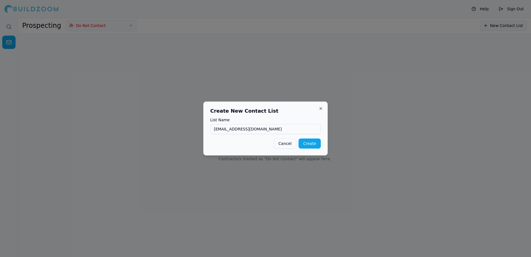
click at [312, 143] on button "Create" at bounding box center [310, 143] width 22 height 10
click at [309, 145] on div "Cancel Creating..." at bounding box center [265, 143] width 111 height 10
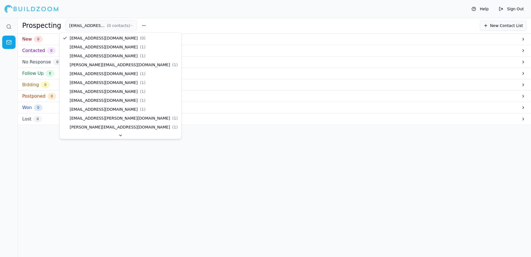
click at [79, 25] on button "[EMAIL_ADDRESS][DOMAIN_NAME] ( 0 contacts )" at bounding box center [101, 25] width 71 height 11
click at [489, 25] on button "New Contact List" at bounding box center [503, 26] width 47 height 10
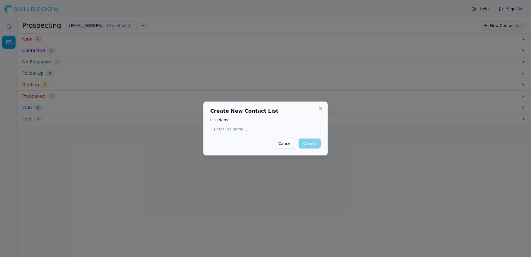
click at [285, 146] on button "Cancel" at bounding box center [285, 143] width 23 height 10
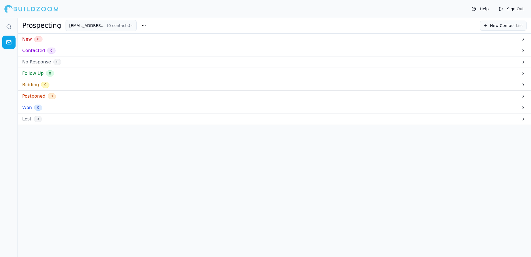
click at [90, 27] on button "[EMAIL_ADDRESS][DOMAIN_NAME] ( 0 contacts )" at bounding box center [101, 25] width 71 height 11
click at [80, 27] on button "[EMAIL_ADDRESS][DOMAIN_NAME] ( 0 contacts )" at bounding box center [101, 25] width 71 height 11
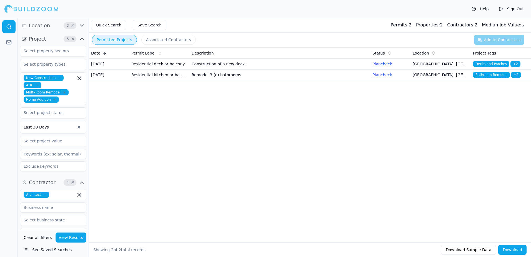
click at [492, 78] on span "Bathroom Remodel" at bounding box center [491, 75] width 37 height 6
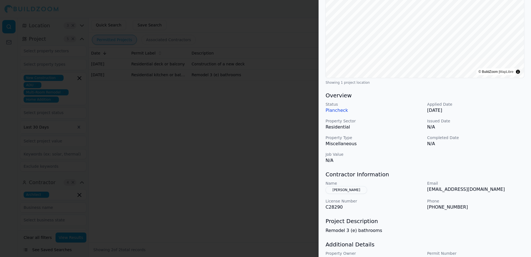
scroll to position [113, 0]
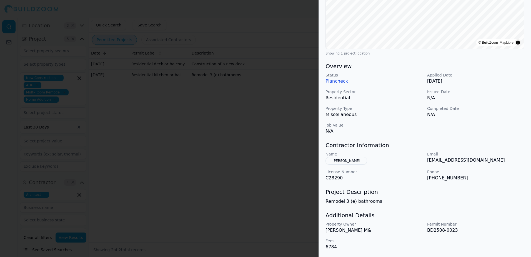
click at [345, 162] on button "[PERSON_NAME]" at bounding box center [347, 161] width 42 height 8
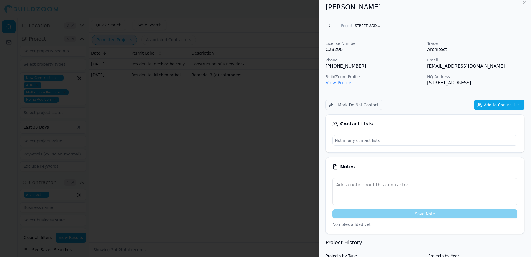
scroll to position [0, 0]
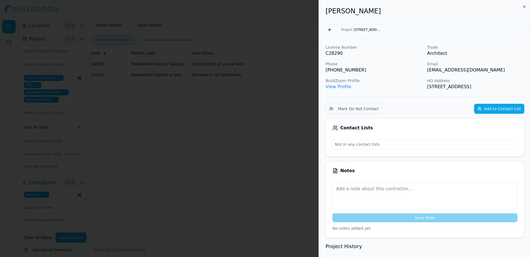
click at [346, 89] on link "View Profile" at bounding box center [339, 86] width 26 height 5
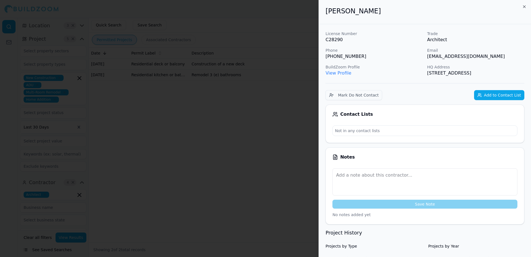
click at [300, 99] on div at bounding box center [265, 128] width 531 height 257
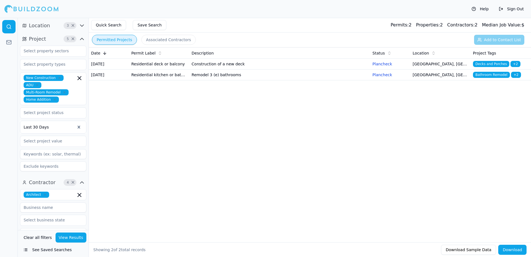
click at [491, 63] on span "Decks and Porches" at bounding box center [491, 64] width 36 height 6
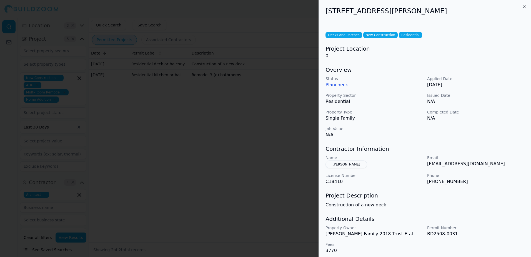
scroll to position [4, 0]
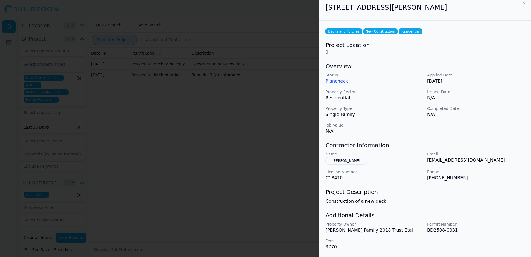
drag, startPoint x: 427, startPoint y: 161, endPoint x: 493, endPoint y: 164, distance: 65.9
click at [493, 164] on div "Name [PERSON_NAME] Email [EMAIL_ADDRESS][DOMAIN_NAME] License Number C18410 Pho…" at bounding box center [425, 166] width 199 height 30
drag, startPoint x: 325, startPoint y: 7, endPoint x: 436, endPoint y: 17, distance: 111.4
click at [436, 17] on div "[STREET_ADDRESS][PERSON_NAME]" at bounding box center [425, 8] width 212 height 24
drag, startPoint x: 436, startPoint y: 17, endPoint x: 411, endPoint y: 6, distance: 27.9
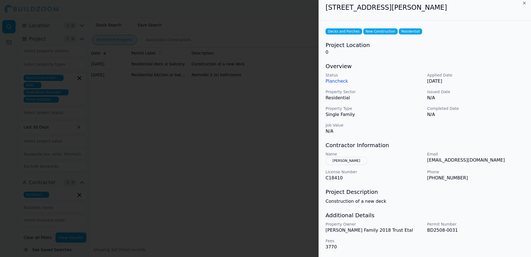
copy h2 "[STREET_ADDRESS][PERSON_NAME]"
drag, startPoint x: 427, startPoint y: 161, endPoint x: 493, endPoint y: 166, distance: 65.5
click at [493, 166] on div "Name [PERSON_NAME] Email [EMAIL_ADDRESS][DOMAIN_NAME] License Number C18410 Pho…" at bounding box center [425, 166] width 199 height 30
drag, startPoint x: 493, startPoint y: 166, endPoint x: 472, endPoint y: 159, distance: 22.3
copy p "[EMAIL_ADDRESS][DOMAIN_NAME]"
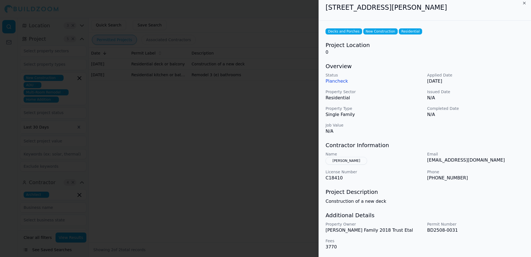
drag, startPoint x: 345, startPoint y: 161, endPoint x: 360, endPoint y: 163, distance: 15.7
click at [360, 163] on button "[PERSON_NAME]" at bounding box center [347, 161] width 42 height 8
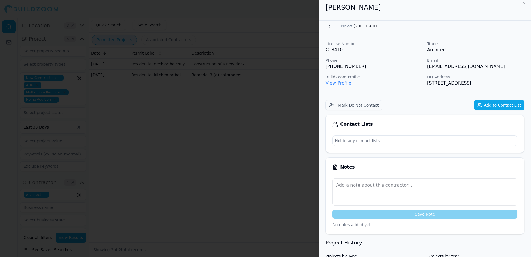
drag, startPoint x: 352, startPoint y: 9, endPoint x: 376, endPoint y: 11, distance: 24.3
click at [376, 11] on h2 "[PERSON_NAME]" at bounding box center [425, 7] width 199 height 9
drag, startPoint x: 376, startPoint y: 11, endPoint x: 366, endPoint y: 8, distance: 10.1
copy h2 "[PERSON_NAME]"
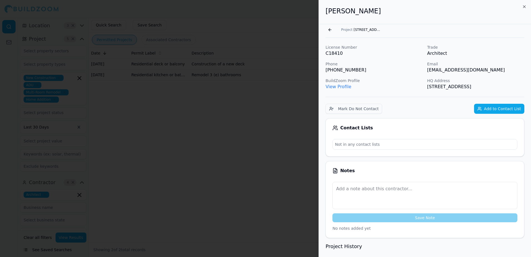
click at [328, 29] on button "Go back" at bounding box center [330, 29] width 9 height 9
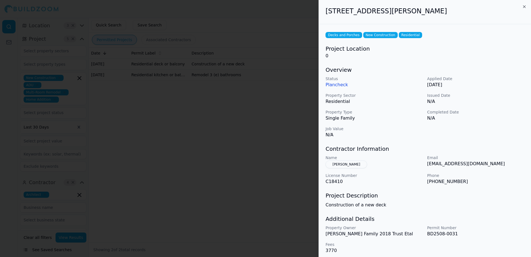
click at [294, 11] on div at bounding box center [265, 128] width 531 height 257
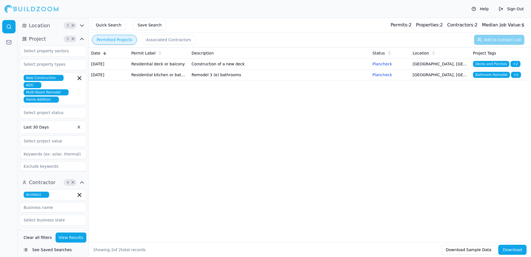
click at [424, 67] on td "[GEOGRAPHIC_DATA], [GEOGRAPHIC_DATA]" at bounding box center [441, 64] width 60 height 11
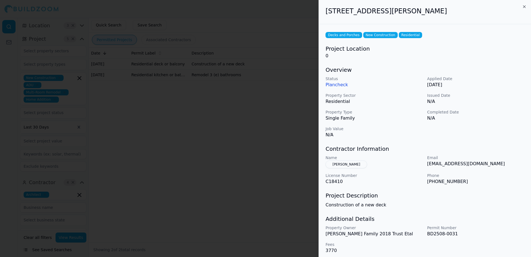
drag, startPoint x: 326, startPoint y: 12, endPoint x: 432, endPoint y: 15, distance: 105.9
click at [432, 15] on h2 "[STREET_ADDRESS][PERSON_NAME]" at bounding box center [425, 11] width 199 height 9
drag, startPoint x: 432, startPoint y: 15, endPoint x: 425, endPoint y: 12, distance: 7.6
copy h2 "[STREET_ADDRESS][PERSON_NAME]"
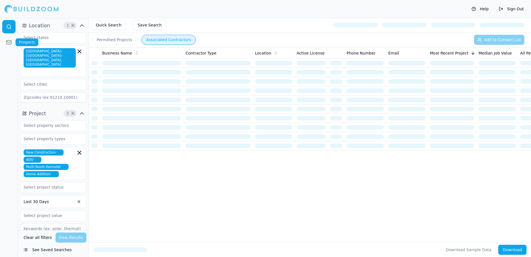
click at [7, 42] on icon at bounding box center [9, 41] width 5 height 1
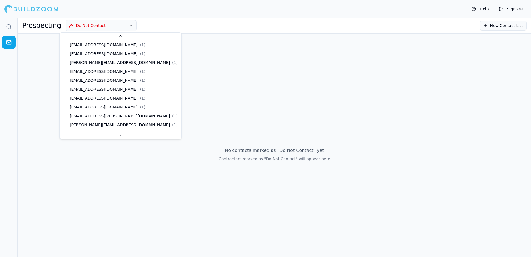
click at [129, 24] on icon "button" at bounding box center [131, 25] width 4 height 4
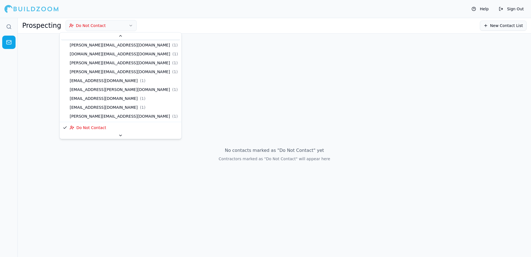
scroll to position [71, 0]
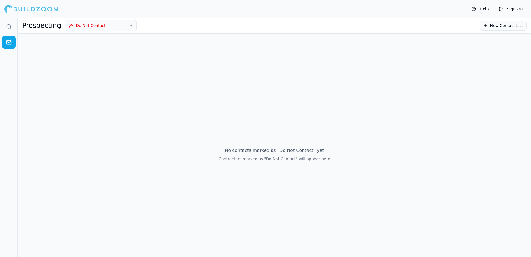
click at [129, 25] on icon "button" at bounding box center [131, 25] width 4 height 4
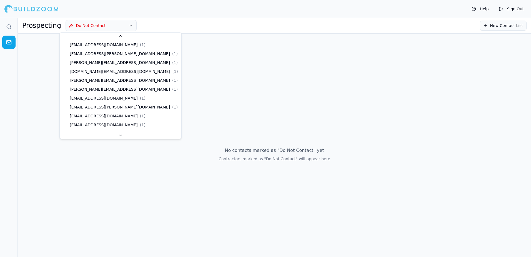
scroll to position [74, 0]
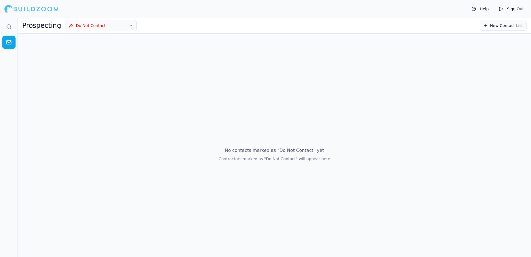
click at [129, 26] on icon "button" at bounding box center [131, 25] width 4 height 4
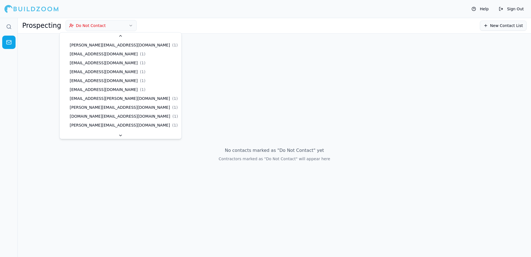
scroll to position [0, 0]
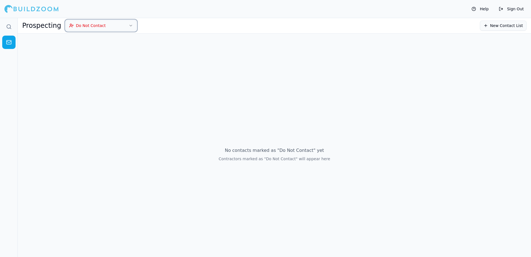
click at [80, 24] on button "Do Not Contact" at bounding box center [101, 25] width 71 height 11
click at [46, 28] on h1 "Prospecting" at bounding box center [41, 25] width 39 height 9
click at [9, 43] on icon at bounding box center [9, 42] width 6 height 6
click at [7, 25] on icon at bounding box center [9, 27] width 6 height 6
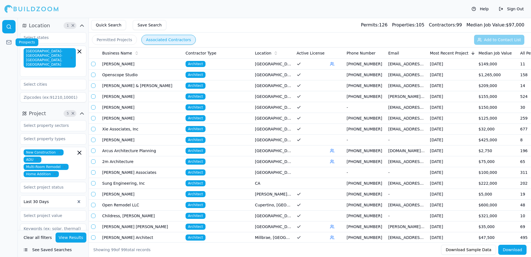
click at [9, 39] on icon at bounding box center [9, 42] width 6 height 6
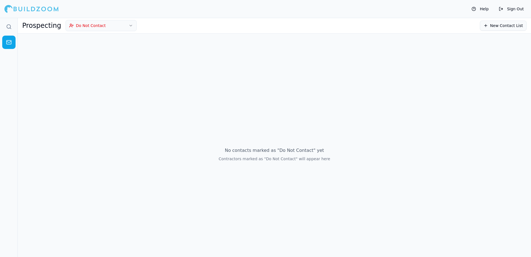
click at [114, 24] on button "Do Not Contact" at bounding box center [101, 25] width 71 height 11
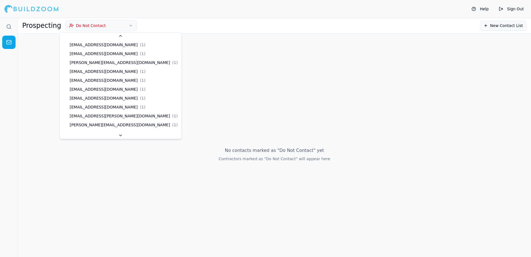
scroll to position [80, 0]
click at [90, 27] on button "Do Not Contact" at bounding box center [101, 25] width 71 height 11
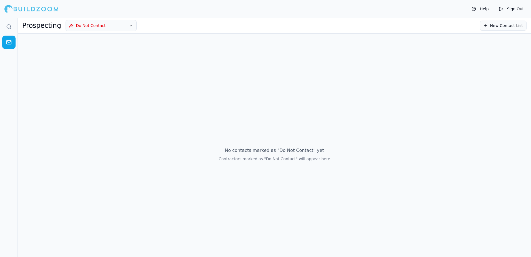
drag, startPoint x: 90, startPoint y: 27, endPoint x: 7, endPoint y: 40, distance: 83.8
click at [7, 40] on icon at bounding box center [9, 42] width 6 height 6
click at [8, 27] on icon at bounding box center [9, 27] width 6 height 6
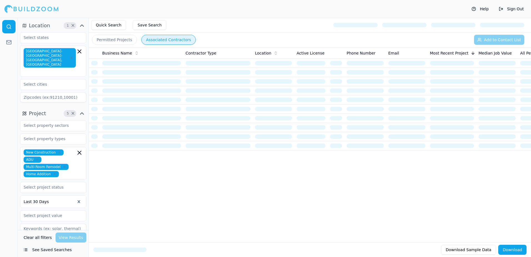
click at [106, 39] on button "Permitted Projects" at bounding box center [114, 40] width 45 height 10
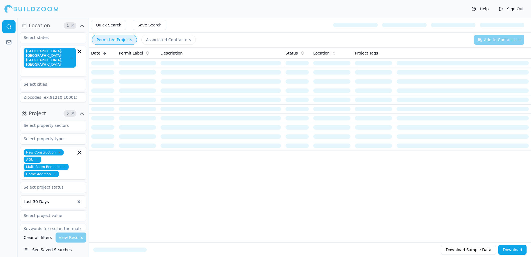
click at [160, 39] on button "Associated Contractors" at bounding box center [168, 40] width 54 height 10
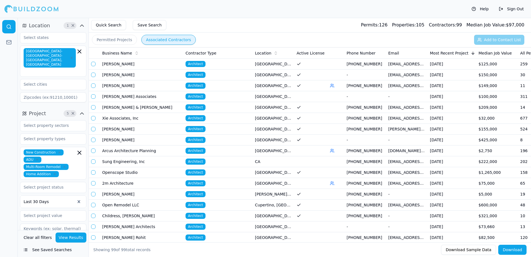
click at [119, 40] on button "Permitted Projects" at bounding box center [114, 40] width 45 height 10
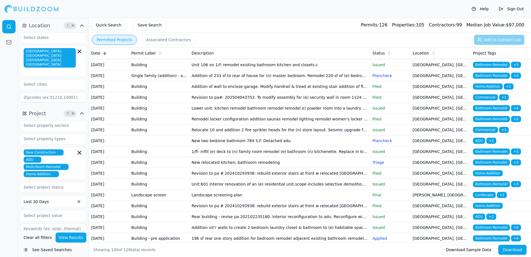
scroll to position [861, 0]
